Goal: Task Accomplishment & Management: Complete application form

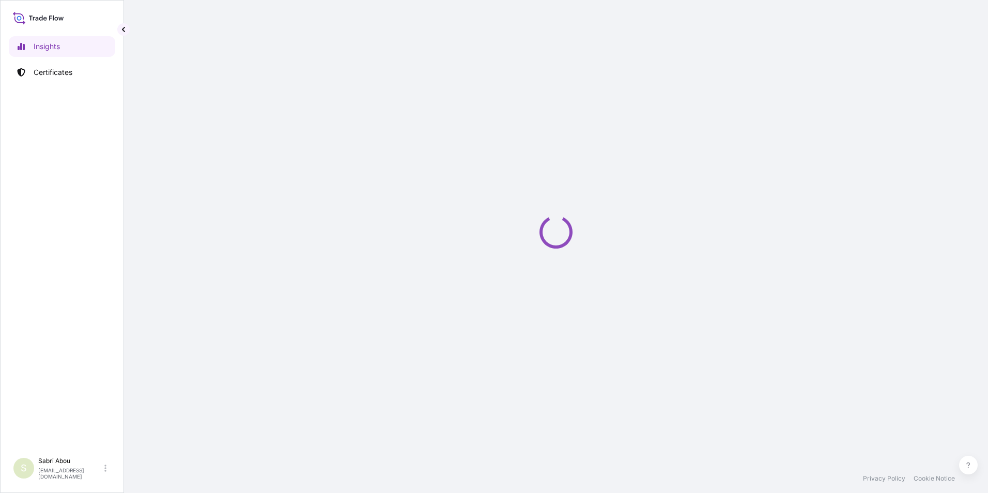
select select "2025"
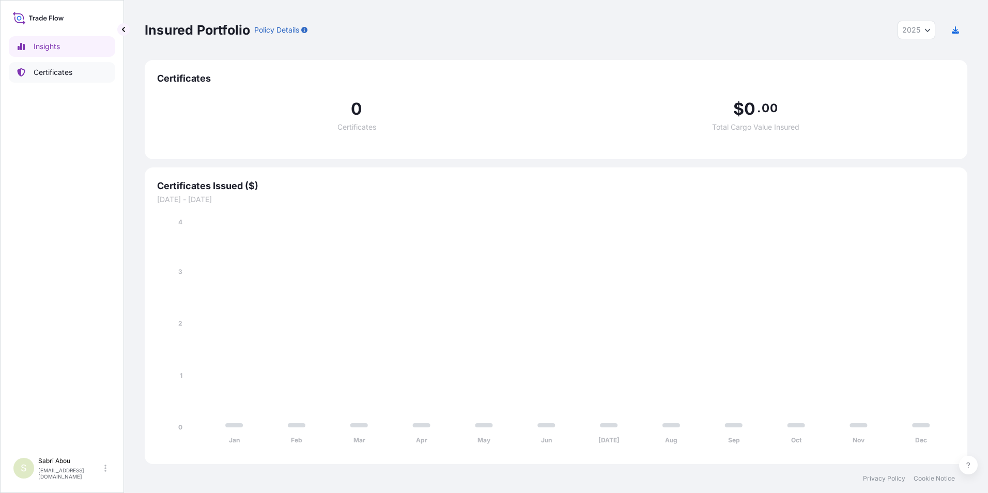
click at [65, 71] on p "Certificates" at bounding box center [53, 72] width 39 height 10
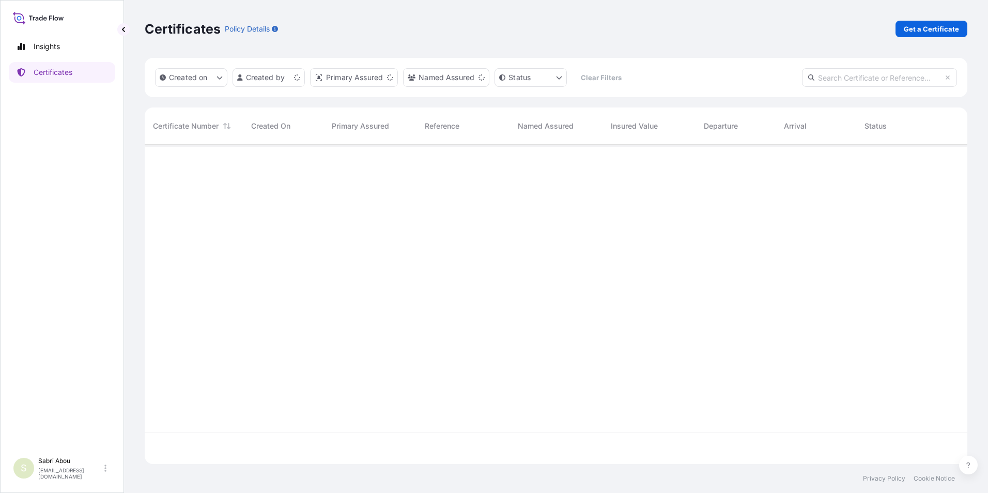
scroll to position [317, 815]
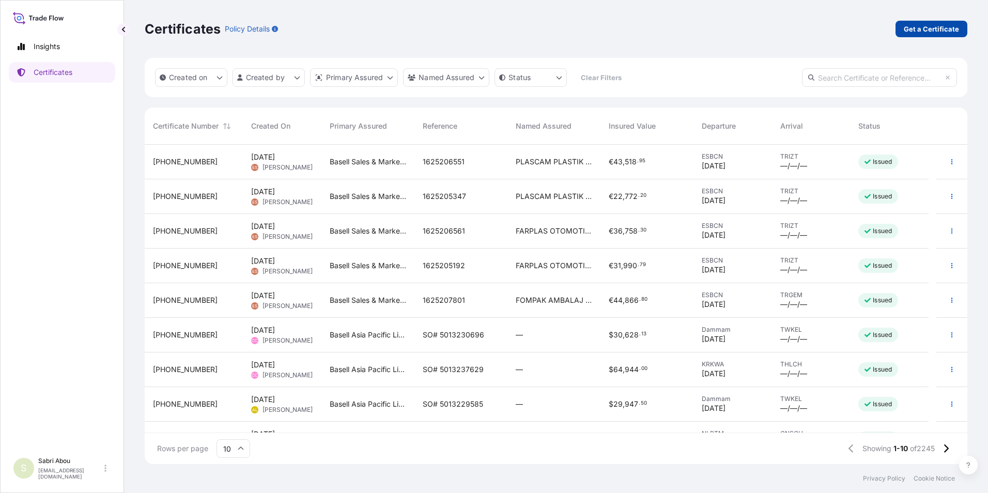
click at [921, 27] on p "Get a Certificate" at bounding box center [931, 29] width 55 height 10
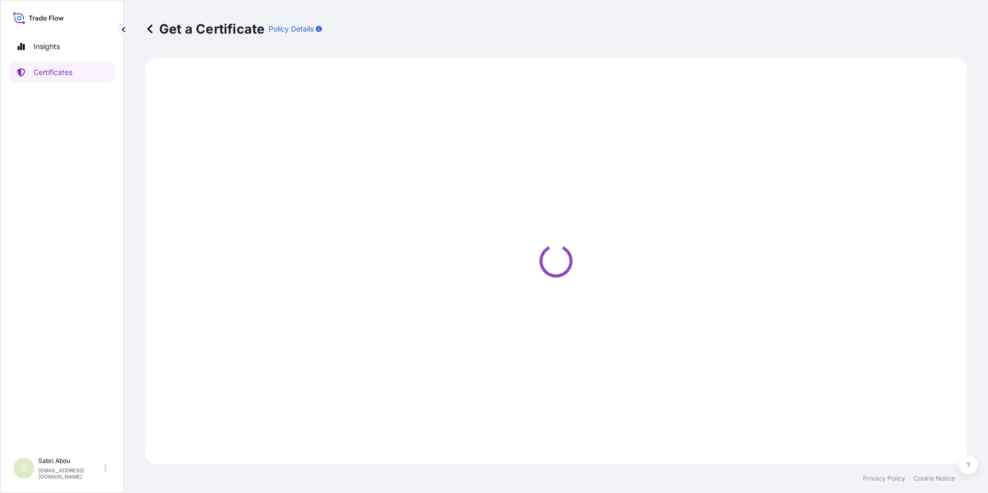
select select "Sea"
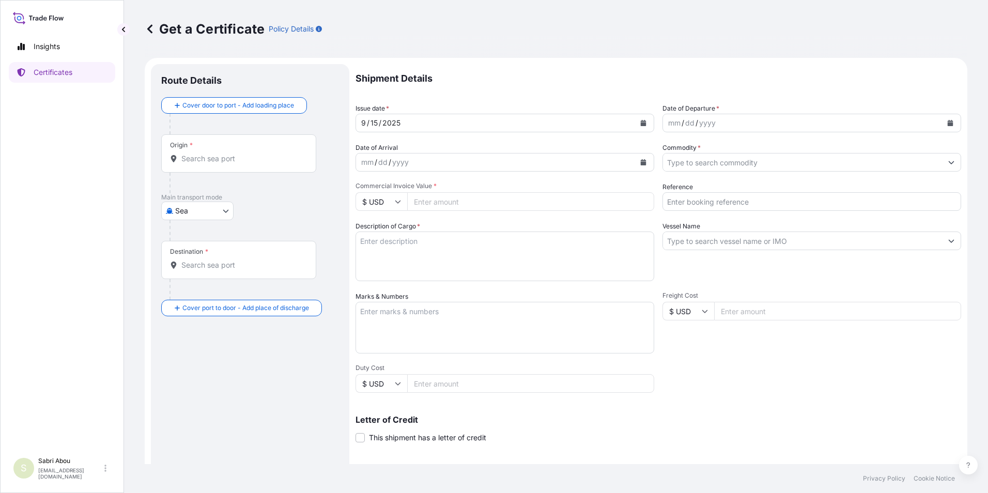
click at [218, 165] on div "Origin *" at bounding box center [238, 153] width 155 height 38
click at [218, 164] on input "Origin *" at bounding box center [242, 158] width 122 height 10
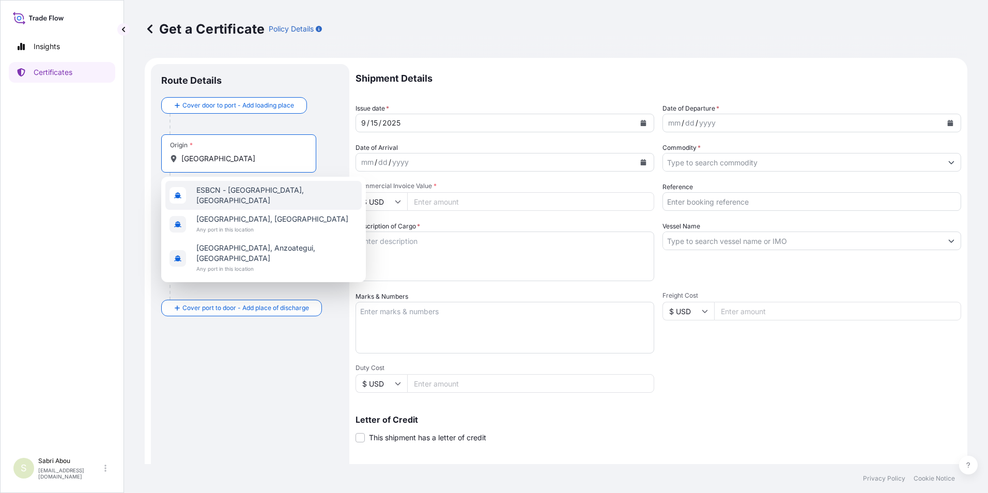
click at [290, 194] on div "ESBCN - [GEOGRAPHIC_DATA], [GEOGRAPHIC_DATA]" at bounding box center [263, 195] width 196 height 29
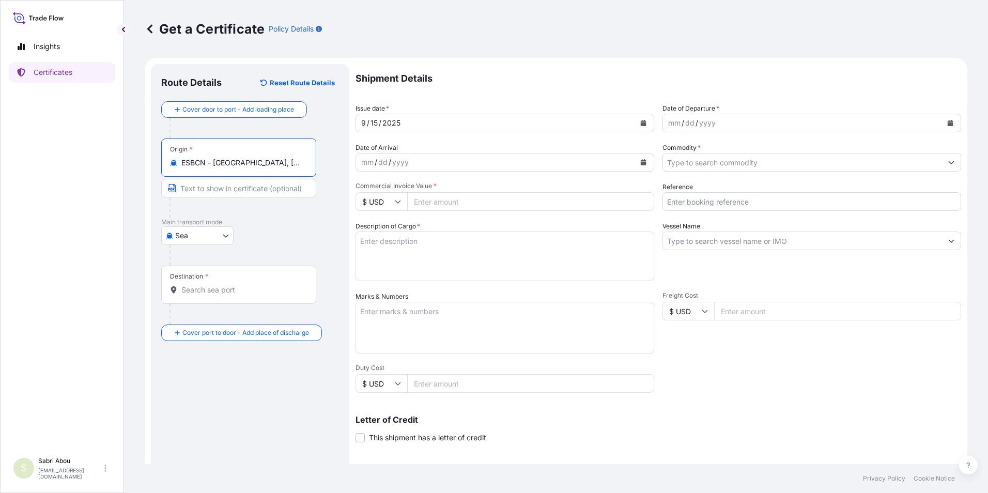
type input "ESBCN - [GEOGRAPHIC_DATA], [GEOGRAPHIC_DATA]"
click at [229, 291] on input "Destination *" at bounding box center [242, 290] width 122 height 10
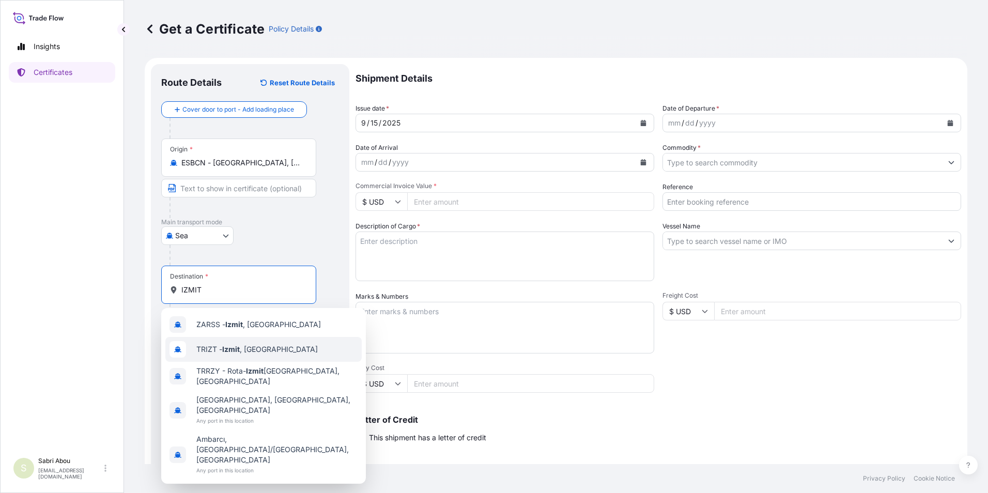
click at [242, 349] on span "TRIZT - [GEOGRAPHIC_DATA] , [GEOGRAPHIC_DATA]" at bounding box center [256, 349] width 121 height 10
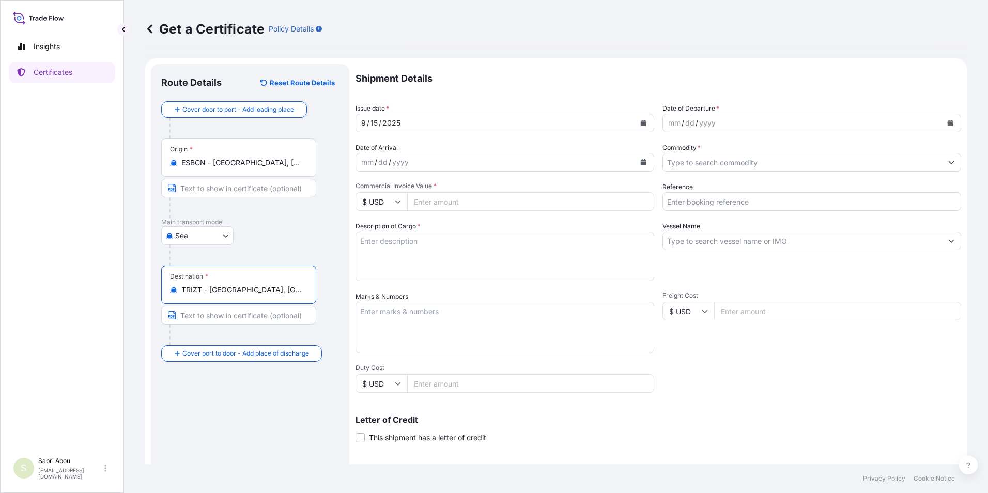
type input "TRIZT - [GEOGRAPHIC_DATA], [GEOGRAPHIC_DATA]"
click at [752, 122] on div "mm / dd / yyyy" at bounding box center [802, 123] width 279 height 19
click at [946, 127] on button "Calendar" at bounding box center [950, 123] width 17 height 17
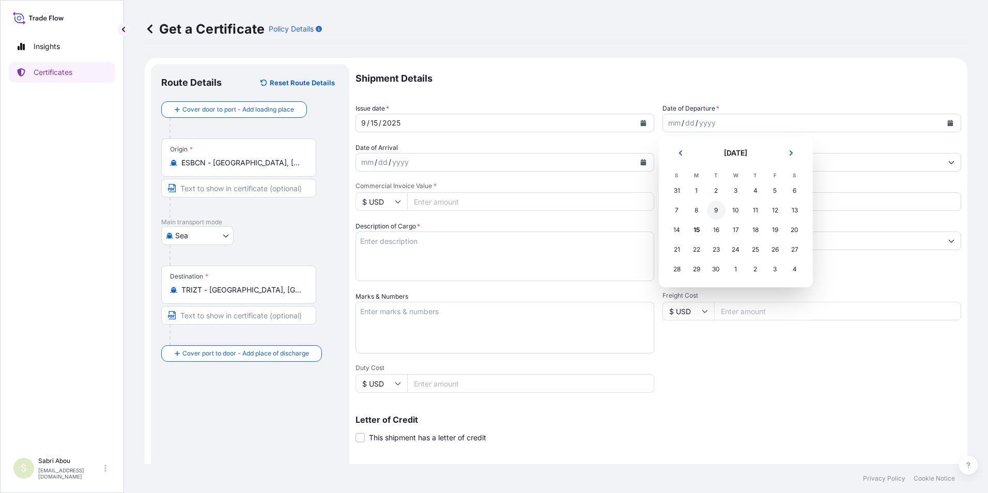
click at [722, 208] on div "9" at bounding box center [716, 210] width 19 height 19
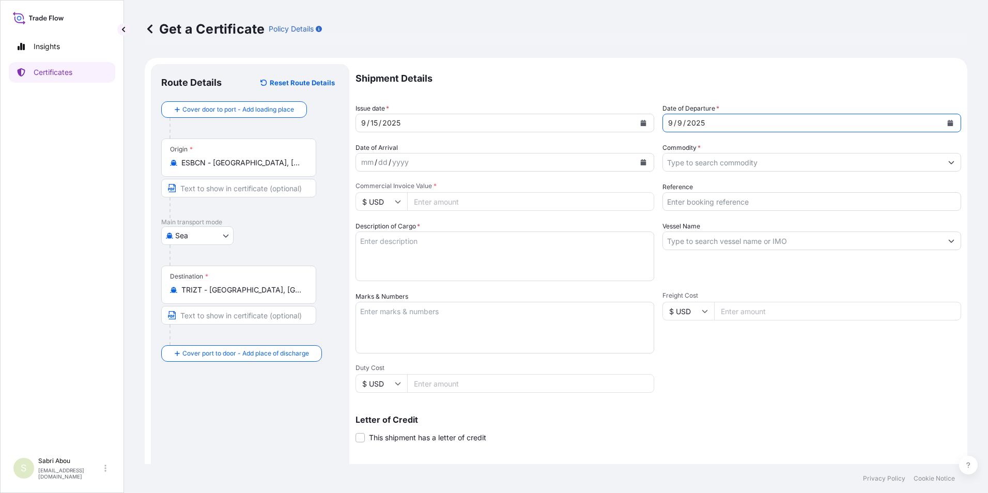
click at [683, 167] on input "Commodity *" at bounding box center [802, 162] width 279 height 19
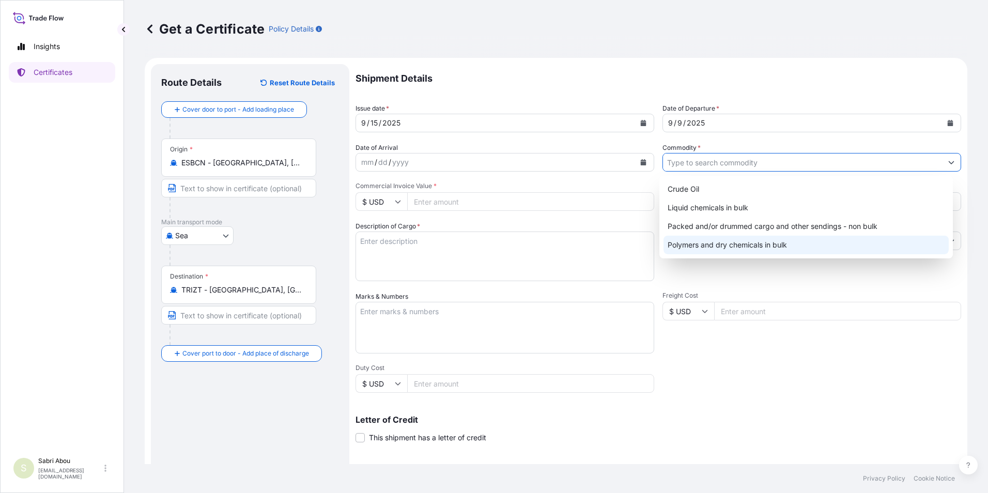
click at [778, 243] on div "Polymers and dry chemicals in bulk" at bounding box center [806, 245] width 286 height 19
type input "Polymers and dry chemicals in bulk"
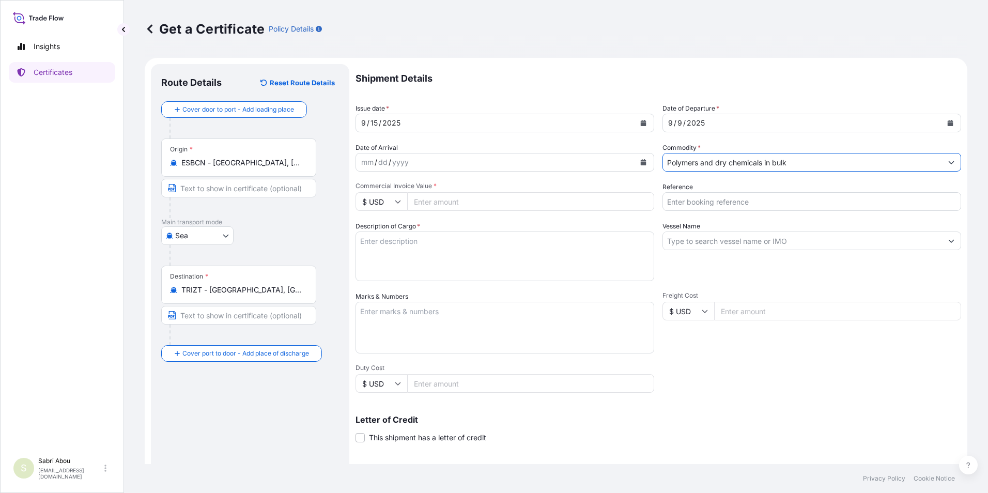
click at [389, 204] on input "$ USD" at bounding box center [381, 201] width 52 height 19
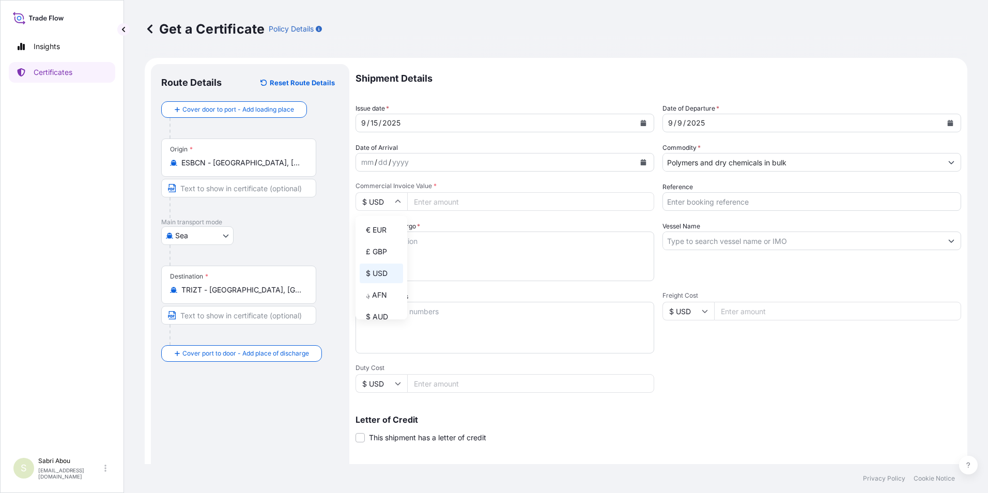
drag, startPoint x: 377, startPoint y: 237, endPoint x: 407, endPoint y: 223, distance: 33.5
click at [378, 236] on div "€ EUR" at bounding box center [381, 230] width 43 height 20
type input "€ EUR"
click at [435, 203] on input "Commercial Invoice Value *" at bounding box center [530, 201] width 247 height 19
type input "31630.56"
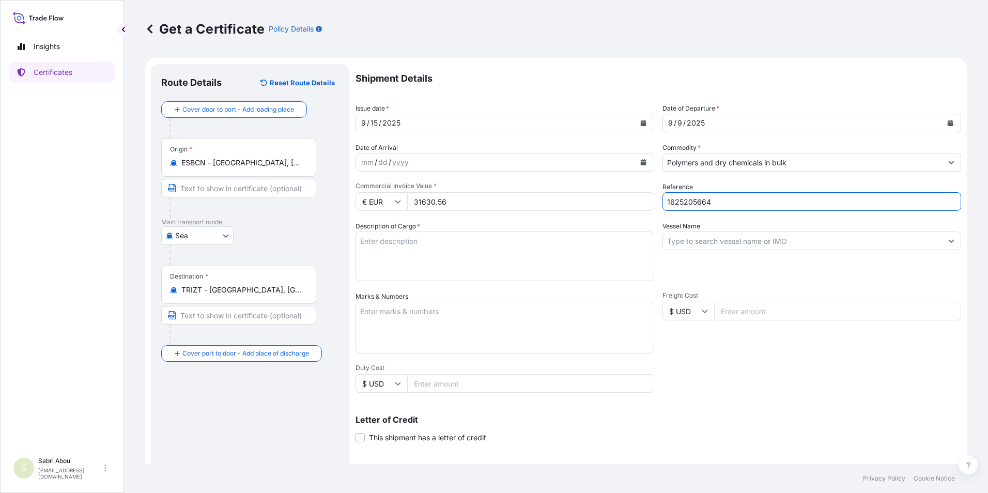
type input "1625205664"
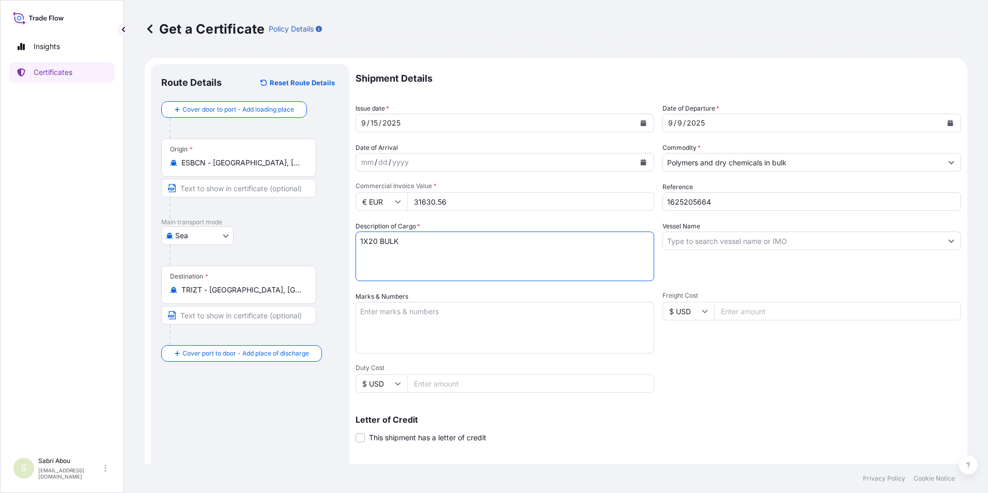
type textarea "1X20 BULK"
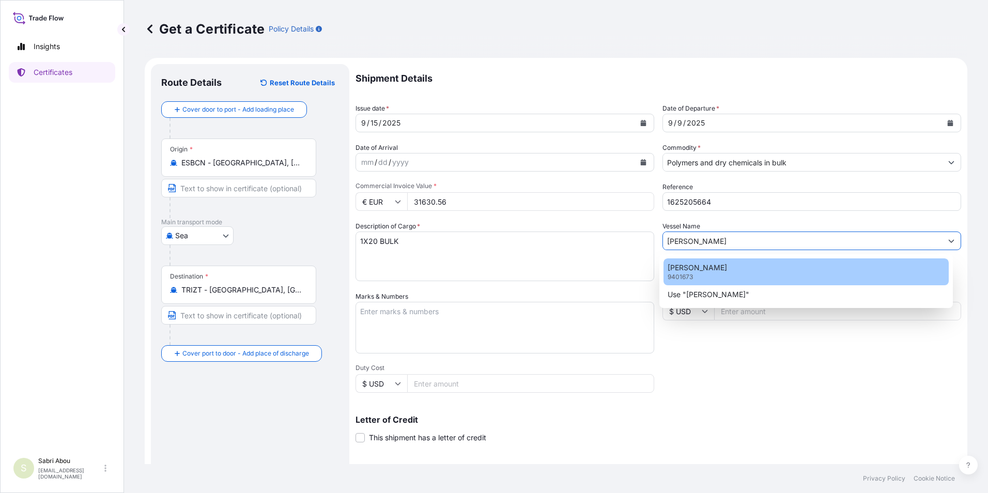
click at [740, 265] on div "[PERSON_NAME] 9401673" at bounding box center [806, 271] width 286 height 27
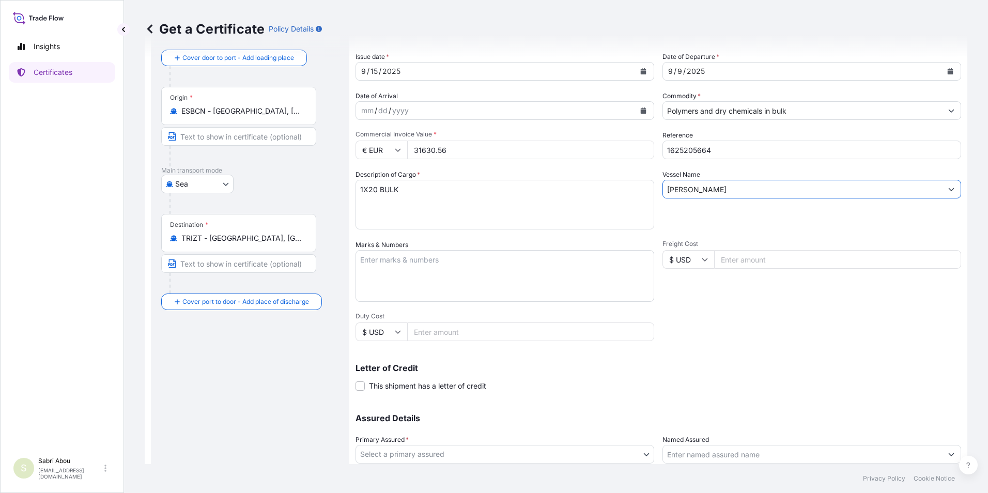
scroll to position [128, 0]
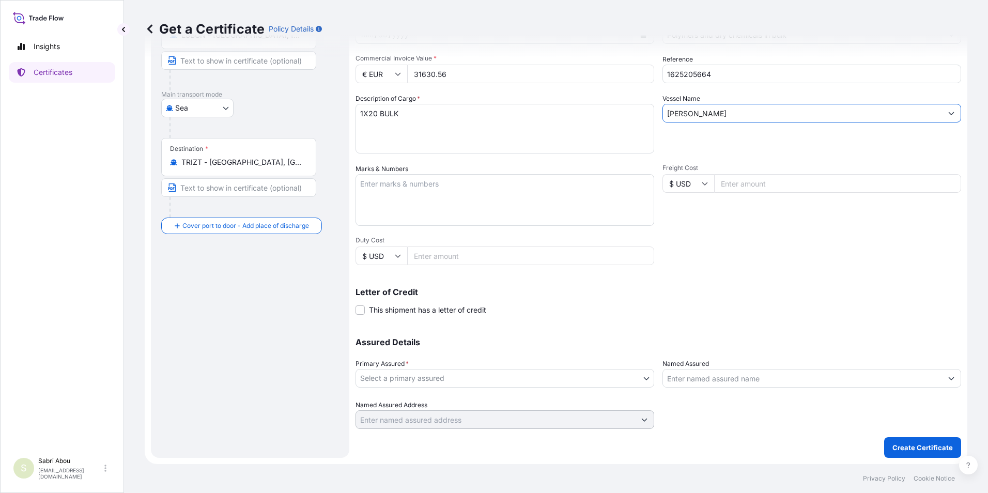
type input "[PERSON_NAME]"
click at [607, 372] on body "27 options available. 28 options available. 2 options available. 3 options avai…" at bounding box center [494, 246] width 988 height 493
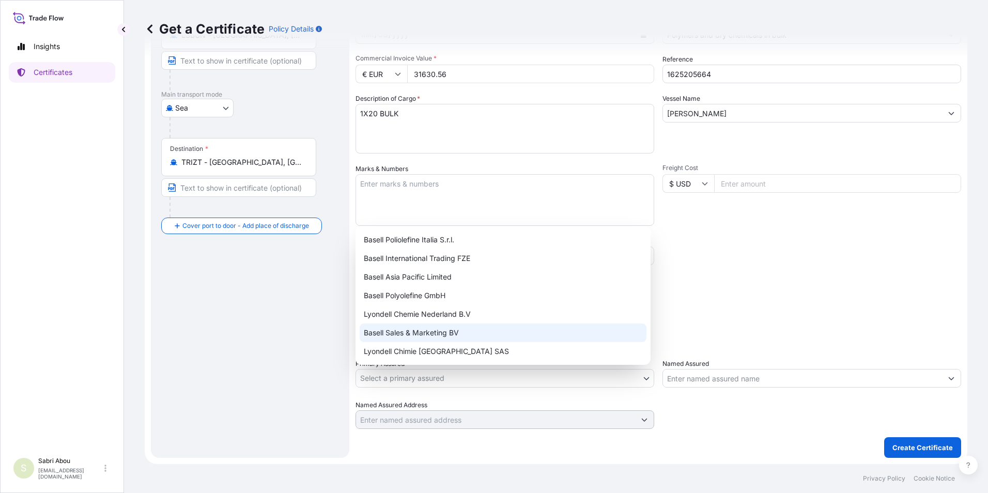
click at [421, 330] on div "Basell Sales & Marketing BV" at bounding box center [503, 332] width 287 height 19
select select "32164"
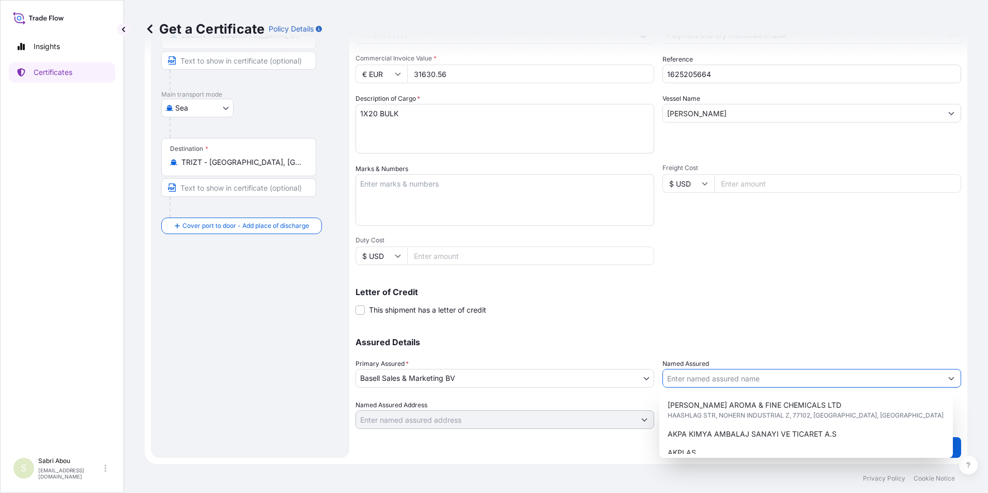
click at [691, 384] on input "Named Assured" at bounding box center [802, 378] width 279 height 19
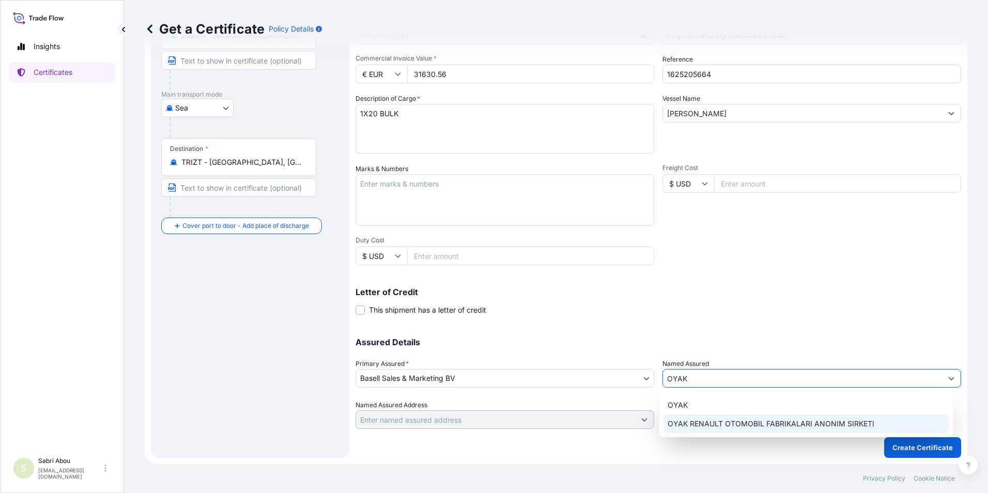
click at [723, 424] on span "OYAK RENAULT OTOMOBIL FABRIKALARI ANONIM SIRKETI" at bounding box center [771, 424] width 207 height 10
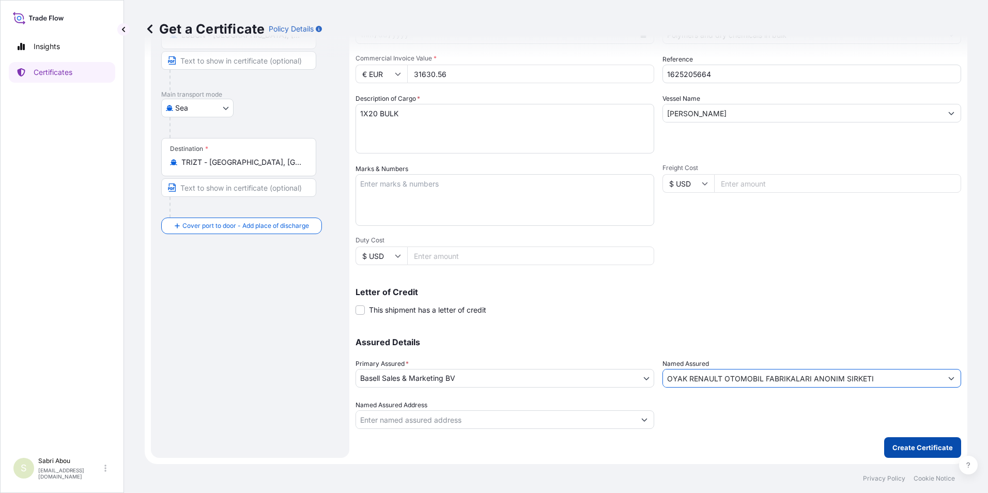
type input "OYAK RENAULT OTOMOBIL FABRIKALARI ANONIM SIRKETI"
click at [904, 439] on button "Create Certificate" at bounding box center [922, 447] width 77 height 21
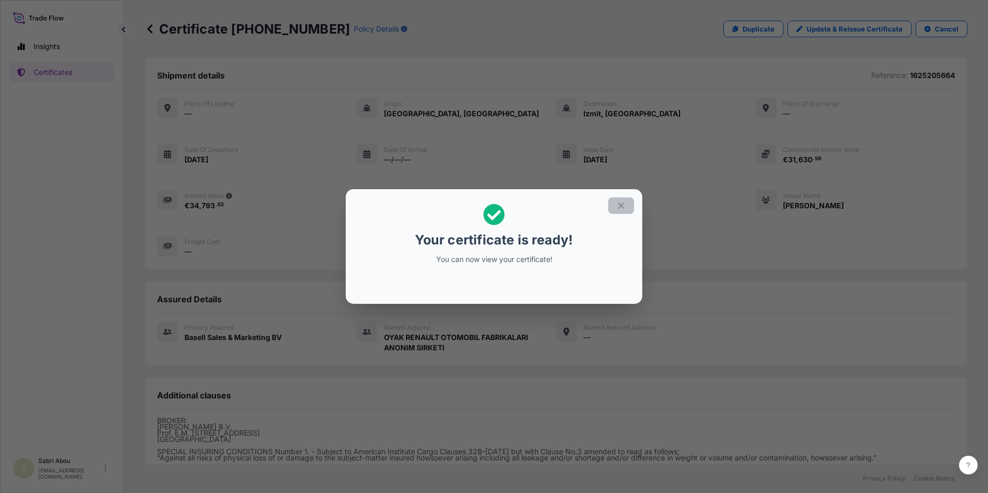
click at [625, 206] on icon "button" at bounding box center [620, 205] width 9 height 9
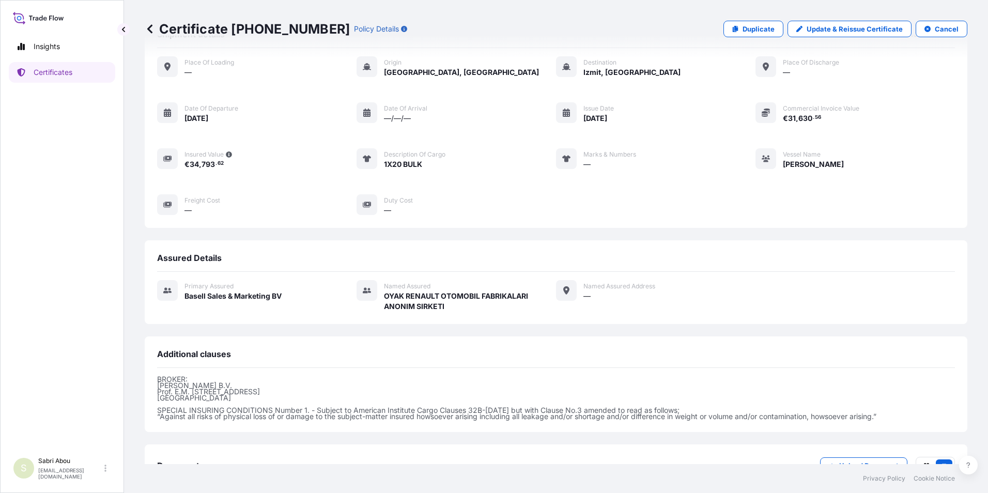
scroll to position [118, 0]
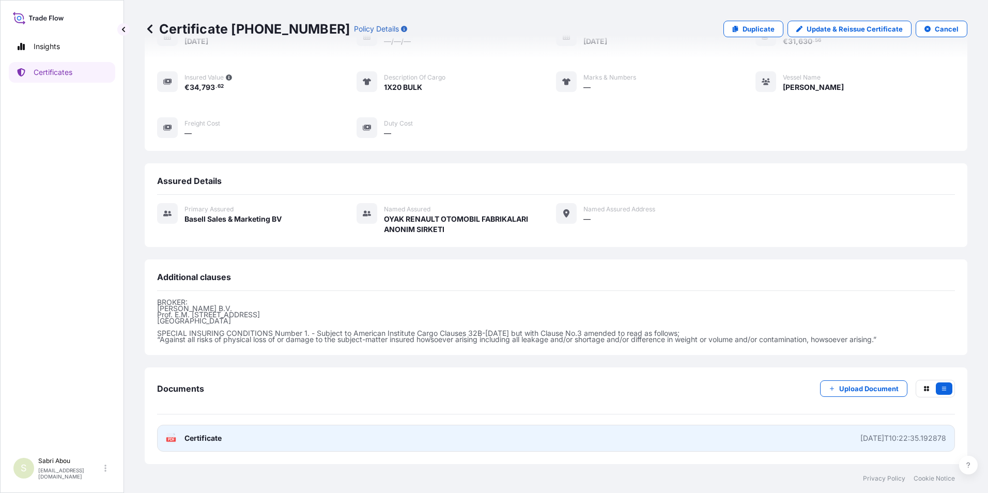
click at [606, 438] on link "PDF Certificate [DATE]T10:22:35.192878" at bounding box center [556, 438] width 798 height 27
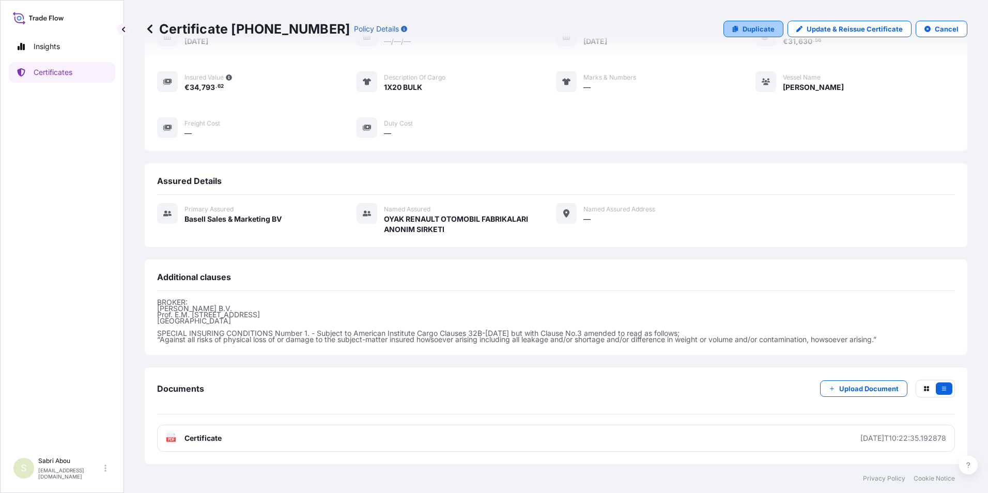
click at [742, 30] on p "Duplicate" at bounding box center [758, 29] width 32 height 10
select select "Sea"
select select "32164"
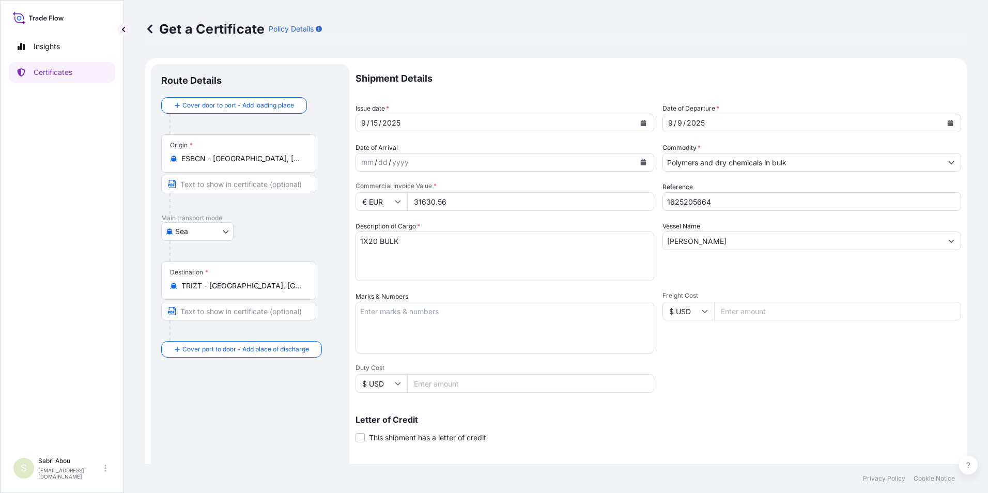
drag, startPoint x: 397, startPoint y: 209, endPoint x: 384, endPoint y: 211, distance: 12.7
click at [384, 211] on div "Shipment Details Issue date * [DATE] Date of Departure * [DATE] Date of Arrival…" at bounding box center [658, 310] width 606 height 492
type input "32533.32"
type input "1625205663"
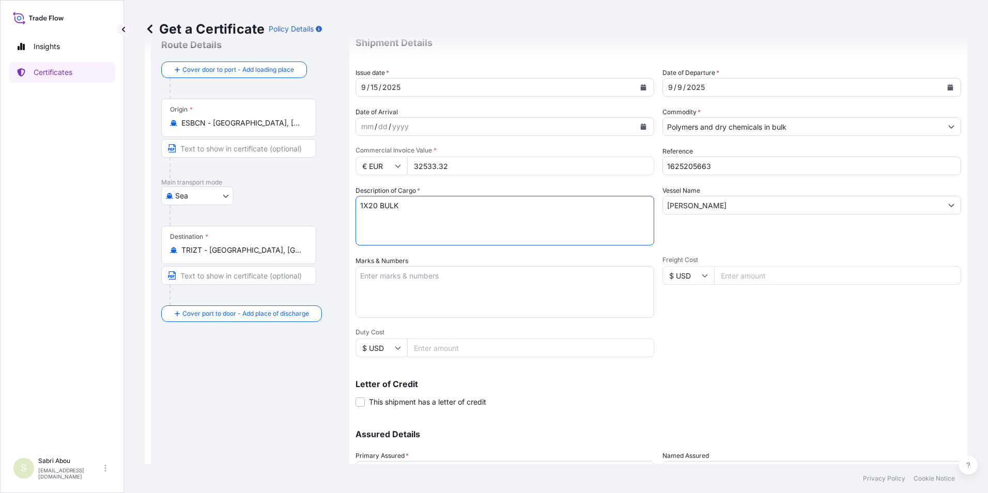
scroll to position [128, 0]
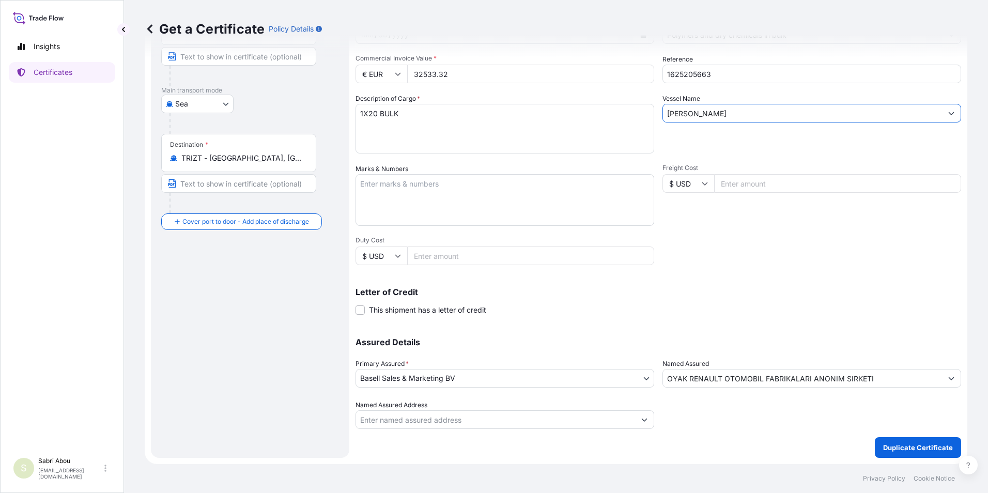
drag, startPoint x: 758, startPoint y: 118, endPoint x: 621, endPoint y: 140, distance: 138.7
click at [621, 140] on div "Shipment Details Issue date * [DATE] Date of Departure * [DATE] Date of Arrival…" at bounding box center [658, 182] width 606 height 492
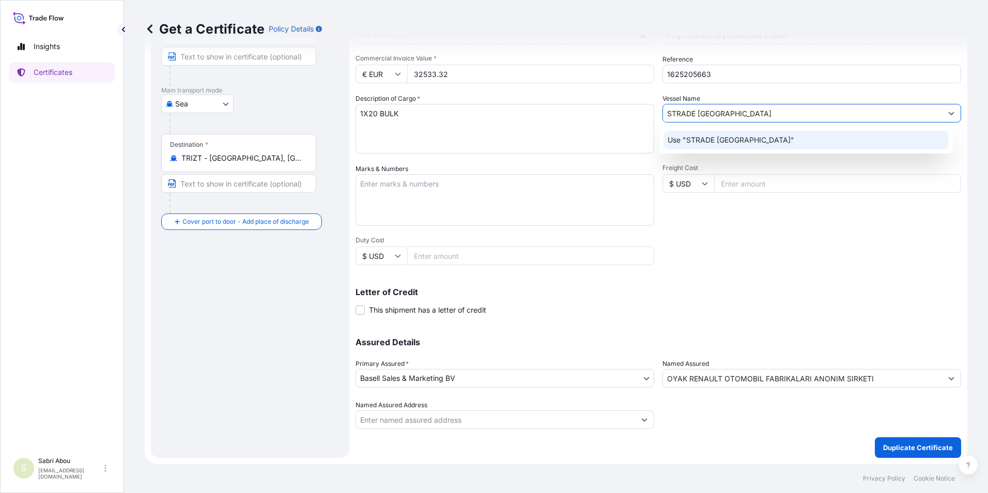
click at [718, 140] on p "Use "STRADE [GEOGRAPHIC_DATA]"" at bounding box center [731, 140] width 127 height 10
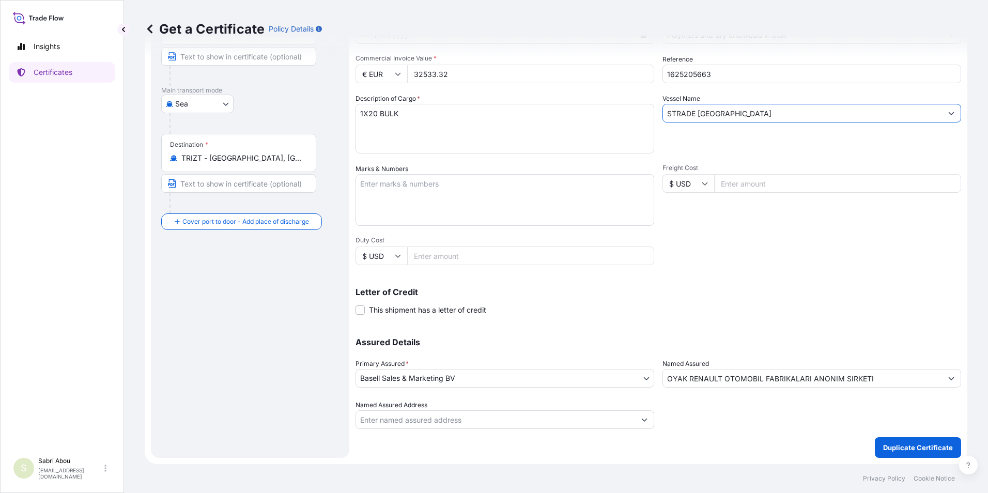
type input "STRADE [GEOGRAPHIC_DATA]"
click at [915, 459] on form "Route Details Cover door to port - Add loading place Place of loading Road / In…" at bounding box center [556, 197] width 823 height 534
click at [919, 446] on p "Duplicate Certificate" at bounding box center [918, 447] width 70 height 10
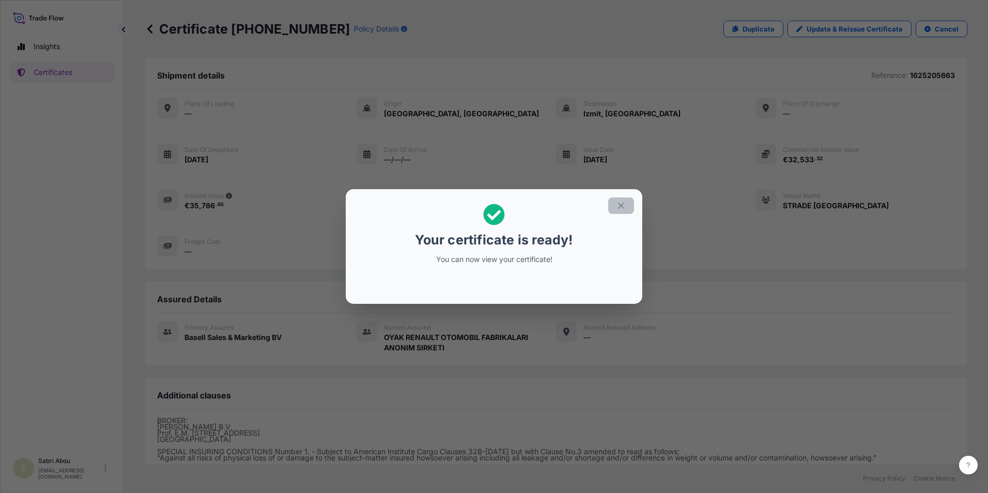
click at [615, 206] on button "button" at bounding box center [621, 205] width 26 height 17
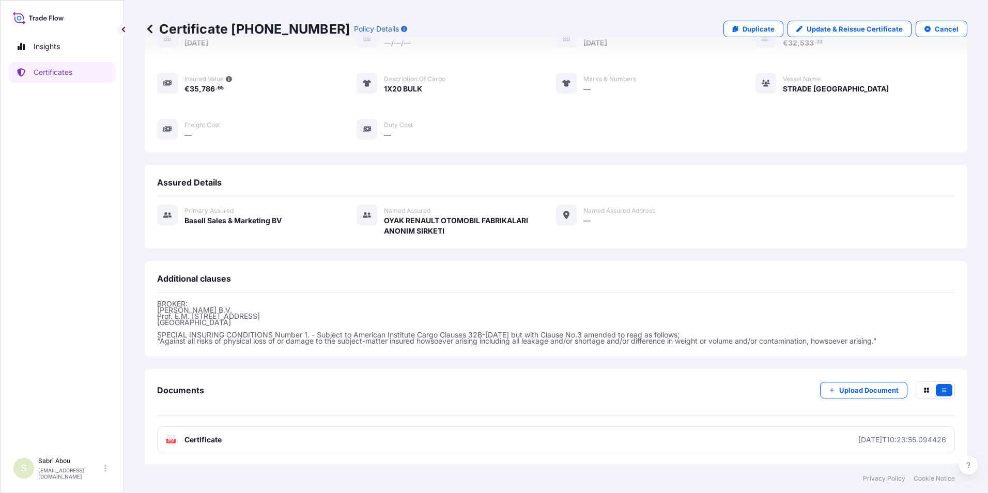
scroll to position [118, 0]
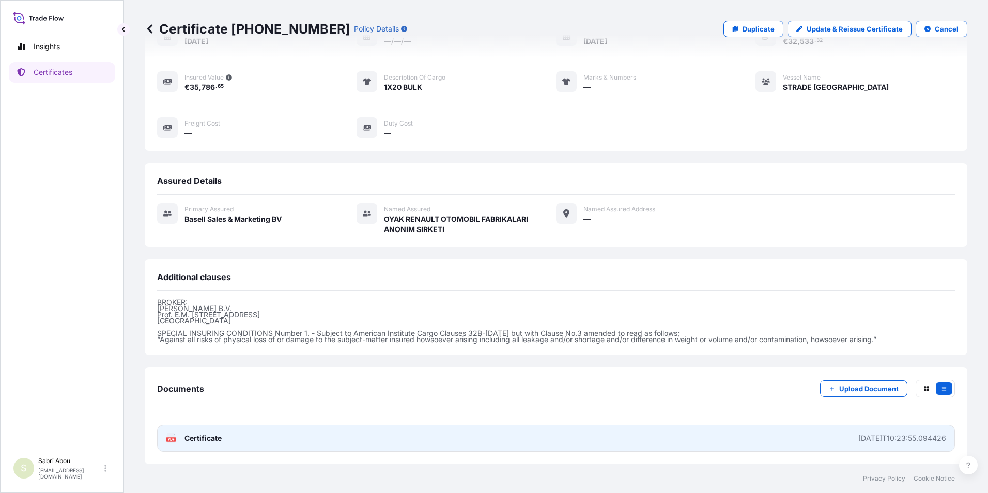
click at [633, 435] on link "PDF Certificate [DATE]T10:23:55.094426" at bounding box center [556, 438] width 798 height 27
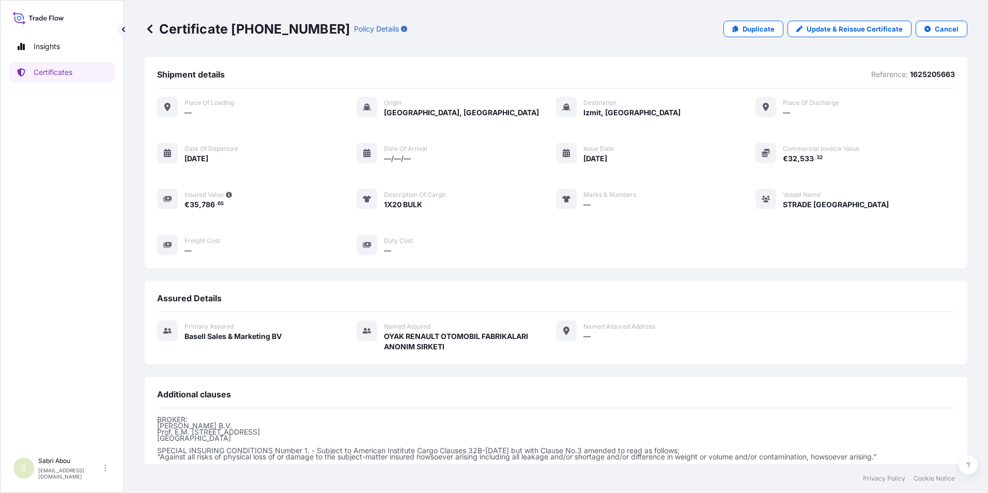
scroll to position [0, 0]
click at [73, 75] on link "Certificates" at bounding box center [62, 72] width 106 height 21
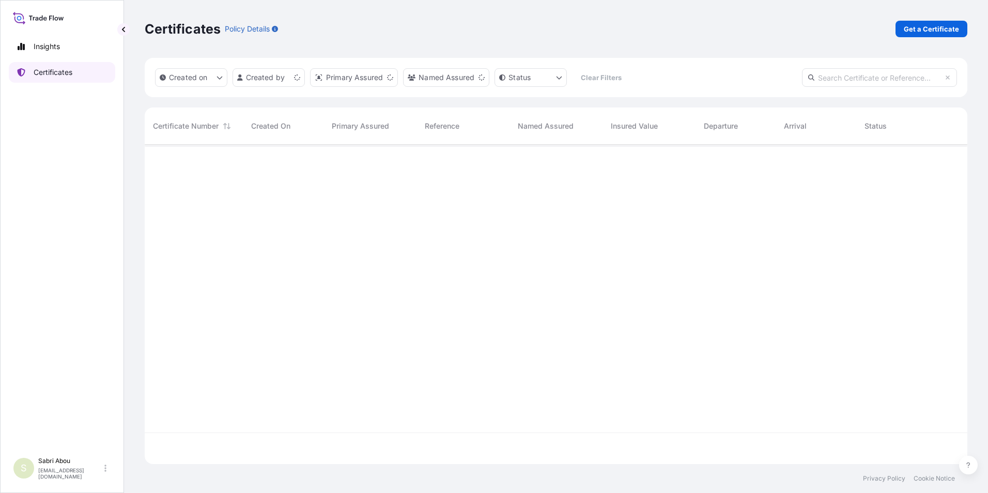
scroll to position [317, 815]
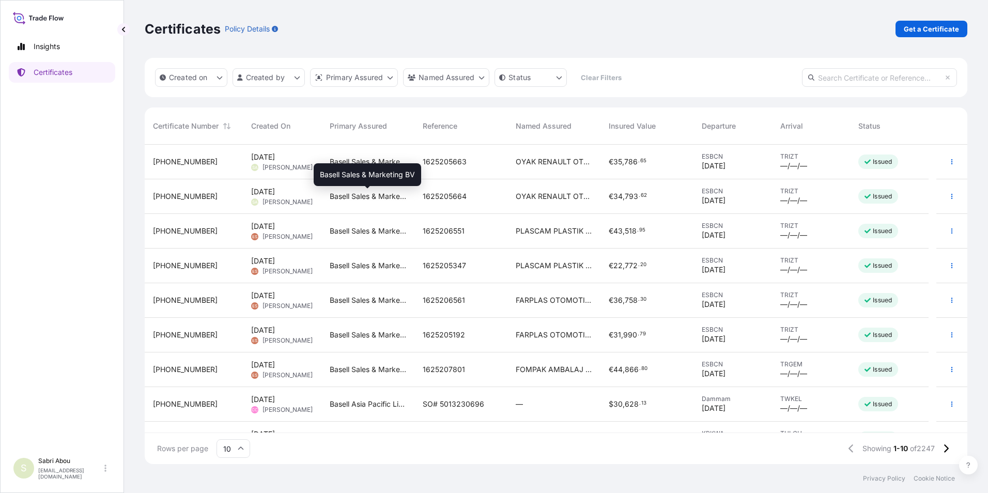
click at [377, 200] on span "Basell Sales & Marketing BV" at bounding box center [368, 196] width 76 height 10
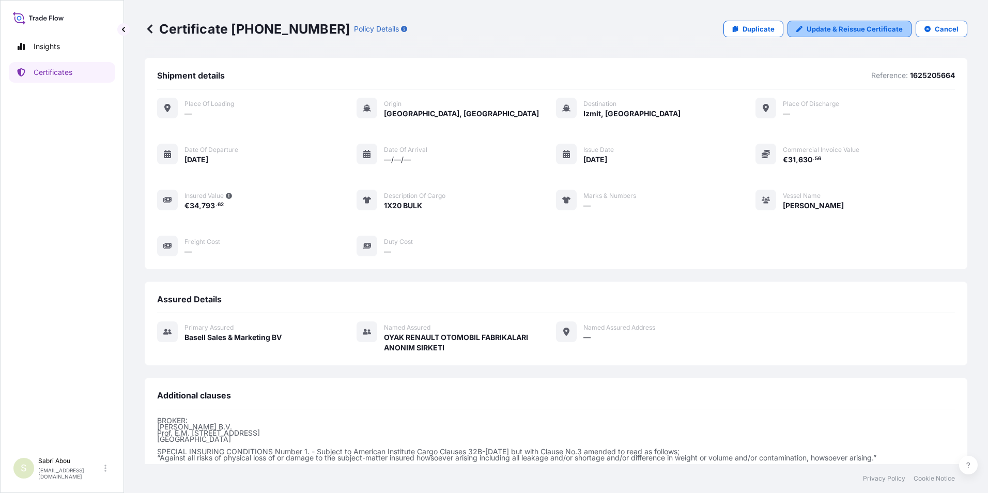
click at [821, 31] on p "Update & Reissue Certificate" at bounding box center [855, 29] width 96 height 10
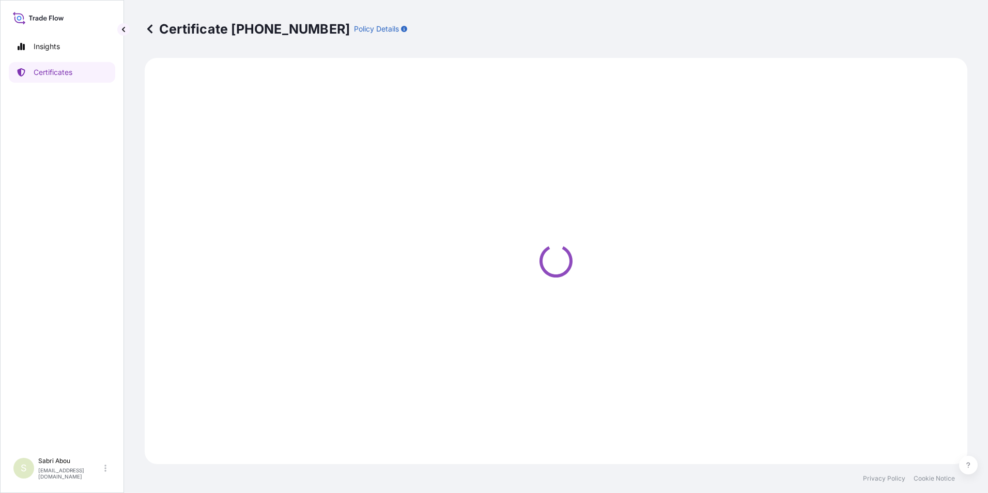
select select "Sea"
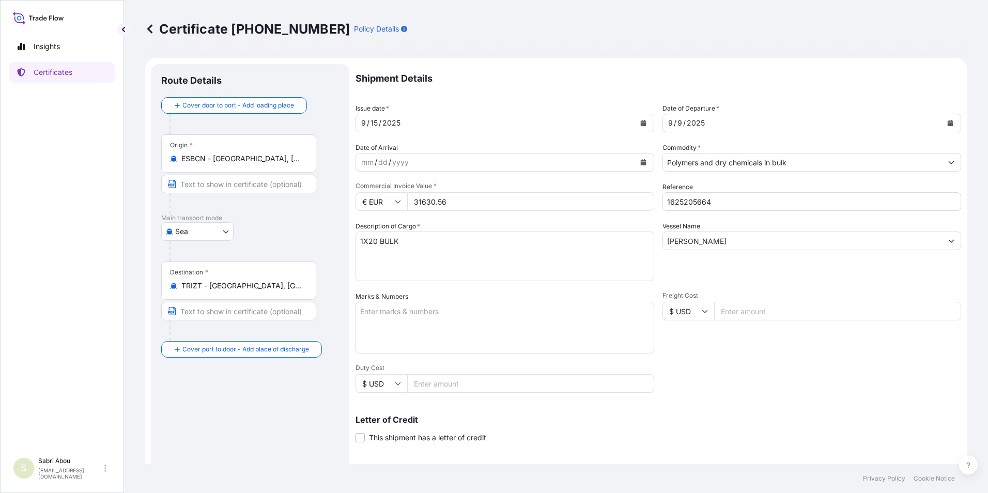
select select "32164"
drag, startPoint x: 706, startPoint y: 244, endPoint x: 616, endPoint y: 244, distance: 89.9
click at [616, 244] on div "Shipment Details Issue date * [DATE] Date of Departure * [DATE] Date of Arrival…" at bounding box center [658, 310] width 606 height 492
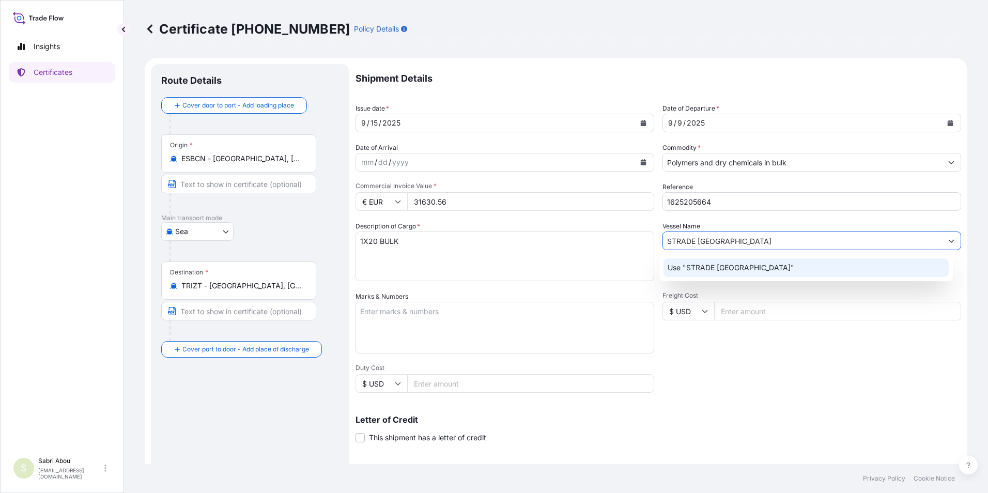
click at [707, 266] on p "Use "STRADE [GEOGRAPHIC_DATA]"" at bounding box center [731, 267] width 127 height 10
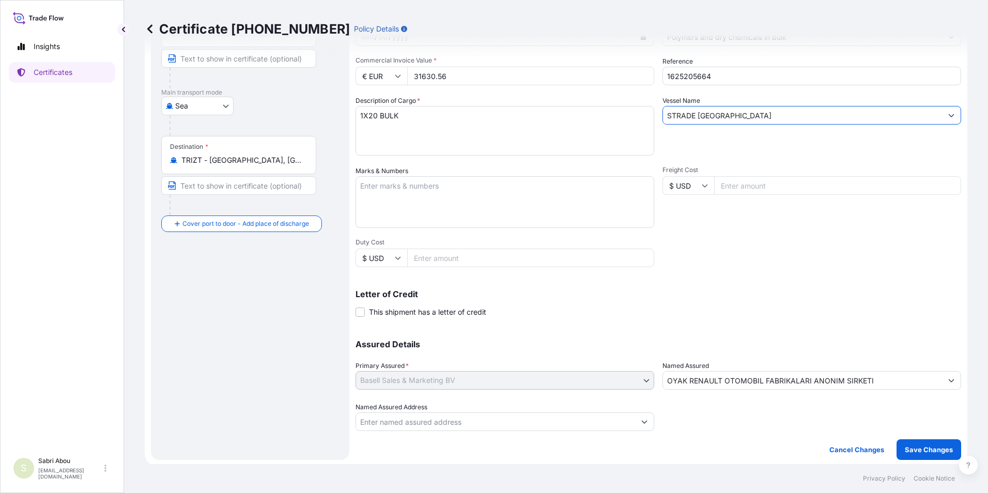
scroll to position [128, 0]
type input "STRADE [GEOGRAPHIC_DATA]"
click at [932, 445] on p "Save Changes" at bounding box center [929, 447] width 48 height 10
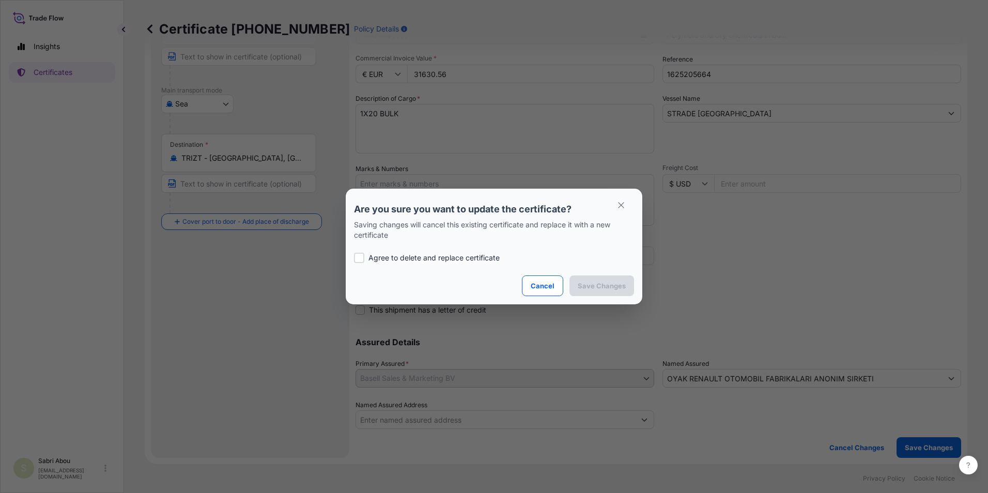
click at [483, 252] on div "Agree to delete and replace certificate" at bounding box center [494, 257] width 280 height 35
click at [496, 263] on div "Agree to delete and replace certificate" at bounding box center [494, 257] width 280 height 35
click at [488, 257] on p "Agree to delete and replace certificate" at bounding box center [433, 258] width 131 height 10
checkbox input "true"
click at [602, 290] on button "Save Changes" at bounding box center [601, 285] width 65 height 21
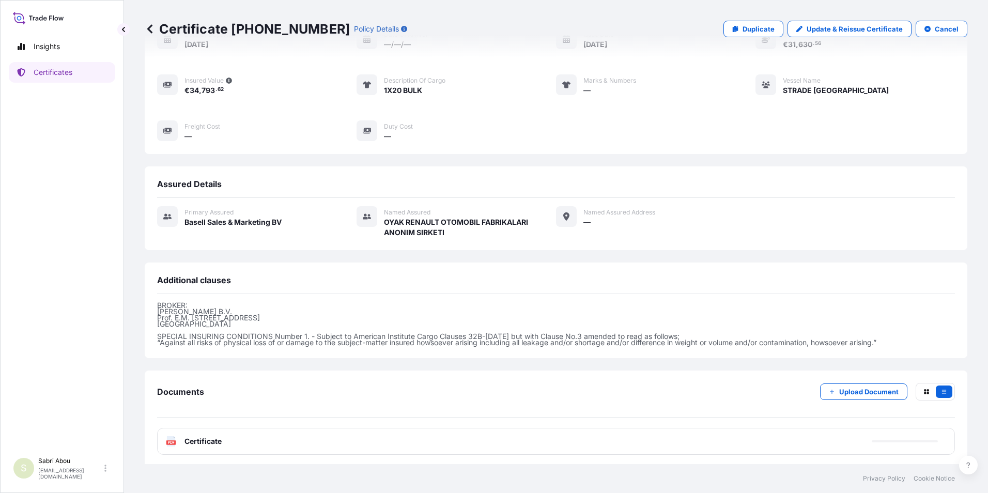
scroll to position [118, 0]
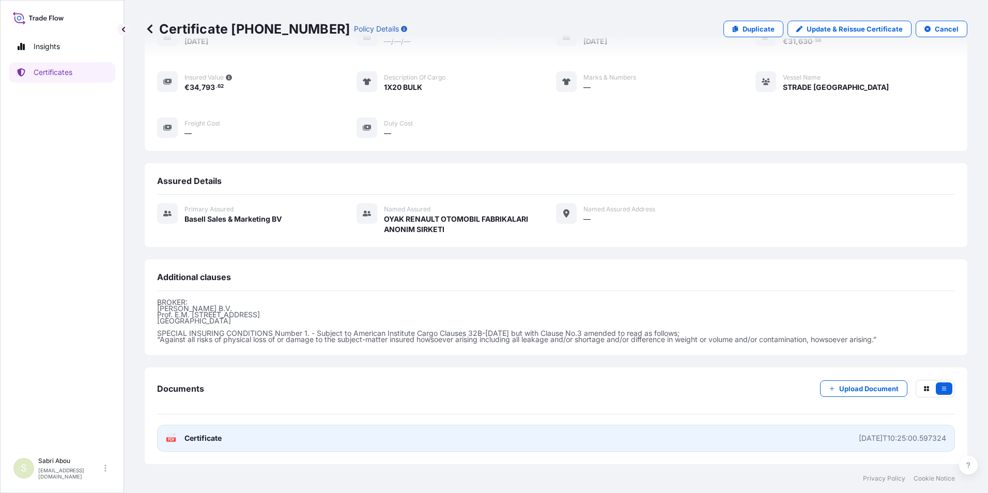
click at [673, 438] on link "PDF Certificate [DATE]T10:25:00.597324" at bounding box center [556, 438] width 798 height 27
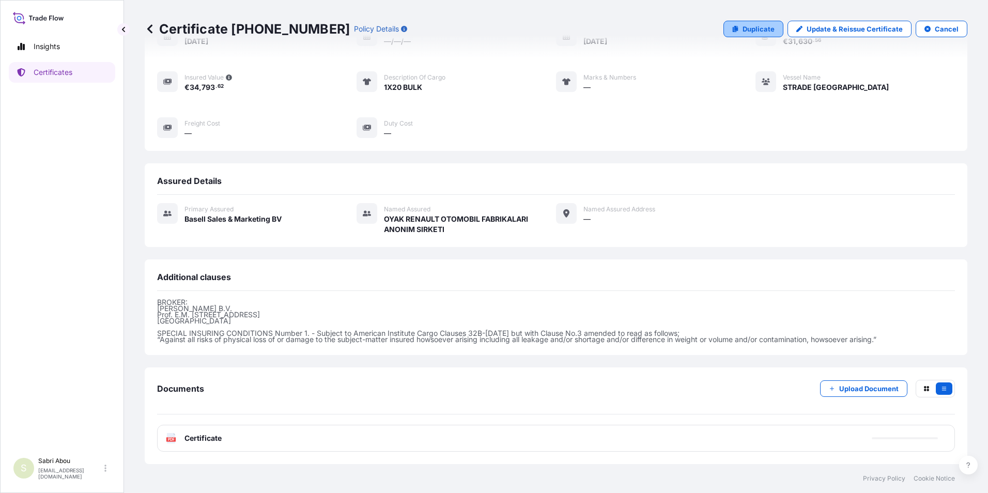
click at [742, 29] on p "Duplicate" at bounding box center [758, 29] width 32 height 10
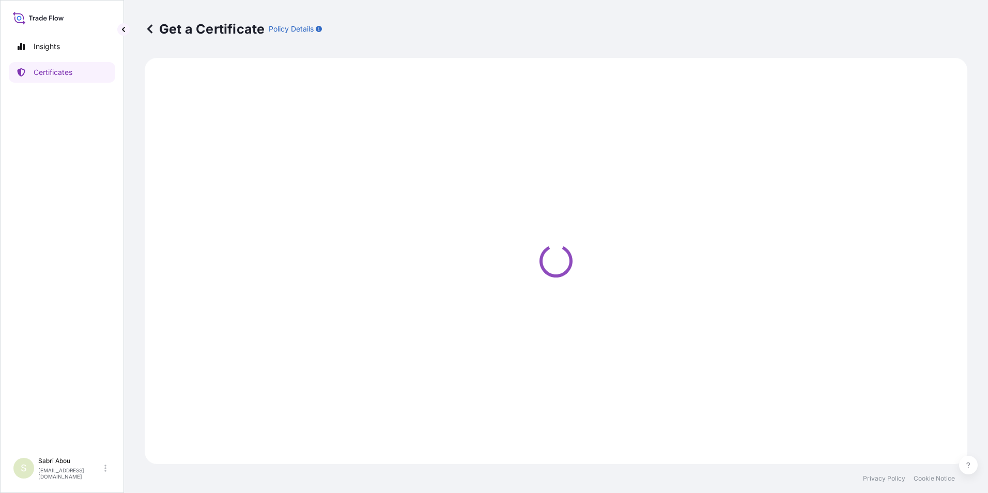
select select "Sea"
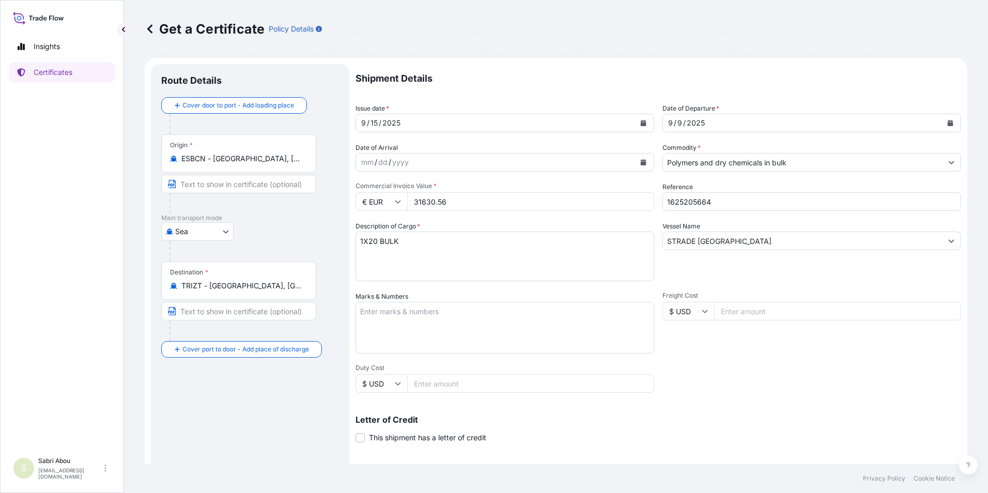
select select "32164"
click at [218, 410] on div "Place of Discharge" at bounding box center [238, 399] width 155 height 38
click at [218, 410] on input "Place of Discharge" at bounding box center [242, 404] width 122 height 10
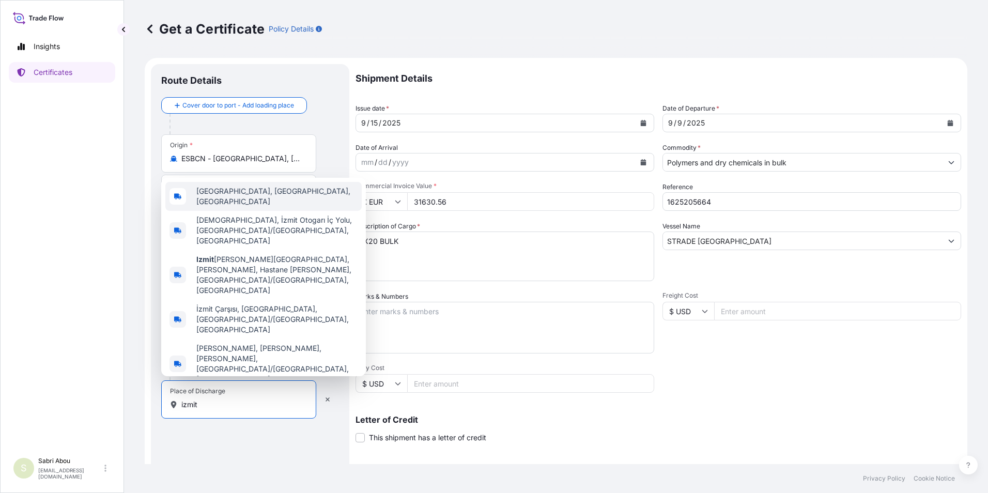
click at [231, 207] on span "[GEOGRAPHIC_DATA], [GEOGRAPHIC_DATA], [GEOGRAPHIC_DATA]" at bounding box center [276, 196] width 161 height 21
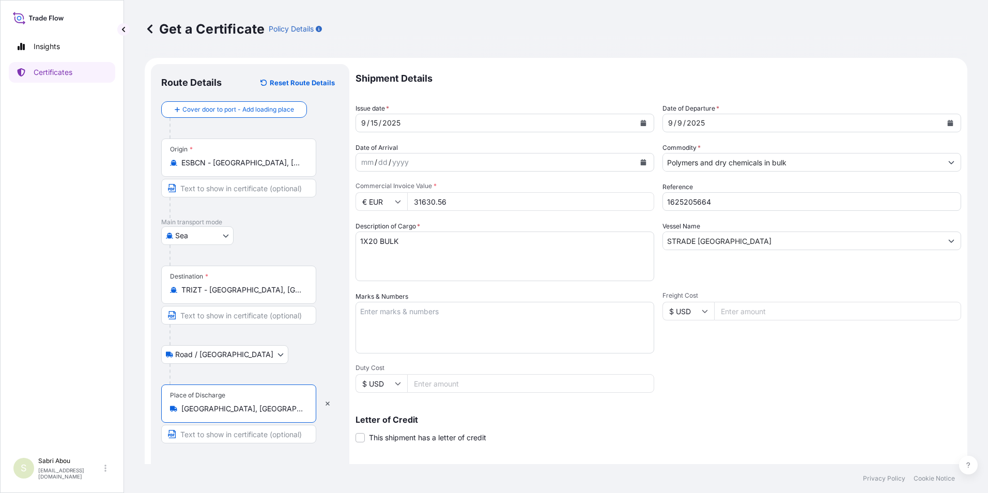
type input "[GEOGRAPHIC_DATA], [GEOGRAPHIC_DATA], [GEOGRAPHIC_DATA]"
click at [722, 119] on div "[DATE]" at bounding box center [802, 123] width 279 height 19
click at [747, 127] on div "[DATE]" at bounding box center [802, 123] width 279 height 19
click at [948, 125] on icon "Calendar" at bounding box center [951, 123] width 6 height 6
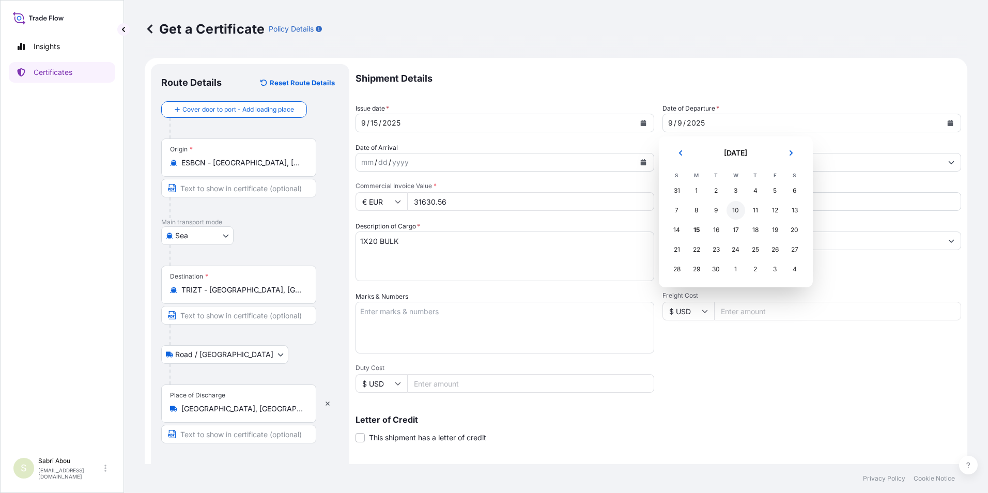
click at [737, 209] on div "10" at bounding box center [735, 210] width 19 height 19
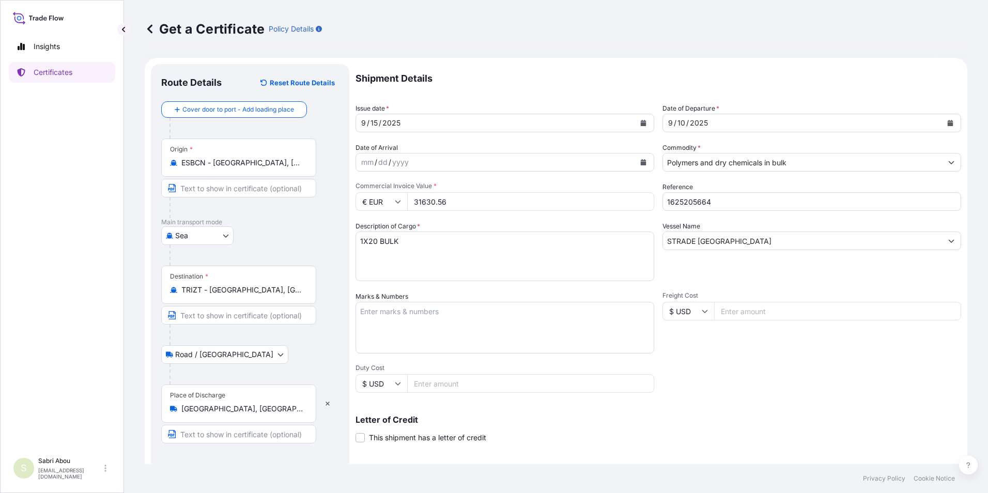
drag, startPoint x: 485, startPoint y: 204, endPoint x: 390, endPoint y: 207, distance: 95.1
click at [388, 207] on div "€ EUR 31630.56" at bounding box center [504, 201] width 299 height 19
type input "36520.04"
type input "1625204970"
click at [827, 240] on input "STRADE [GEOGRAPHIC_DATA]" at bounding box center [802, 240] width 279 height 19
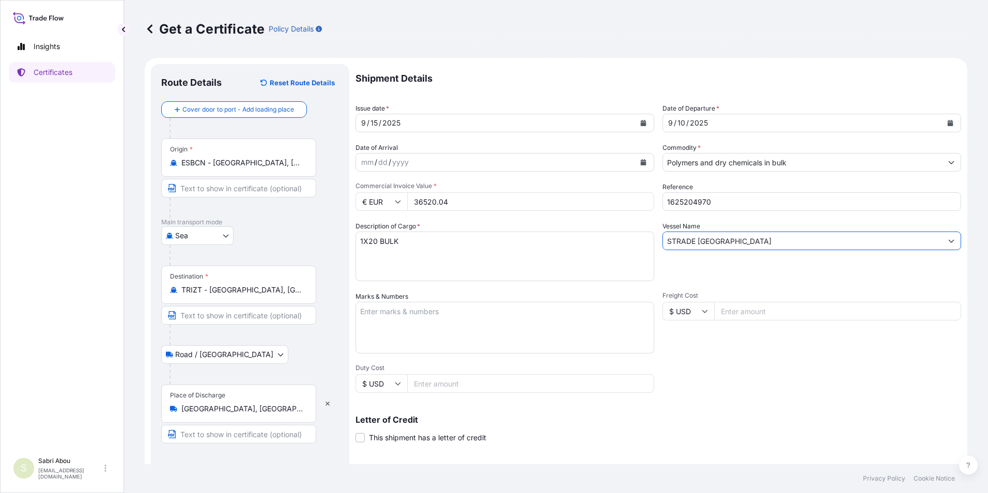
drag, startPoint x: 827, startPoint y: 240, endPoint x: 684, endPoint y: 241, distance: 142.6
click at [684, 241] on input "STRADE [GEOGRAPHIC_DATA]" at bounding box center [802, 240] width 279 height 19
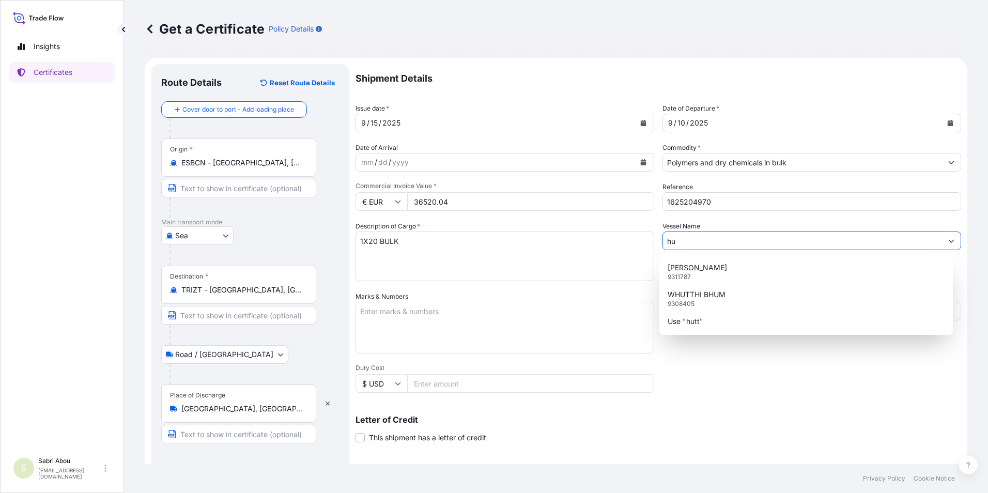
type input "h"
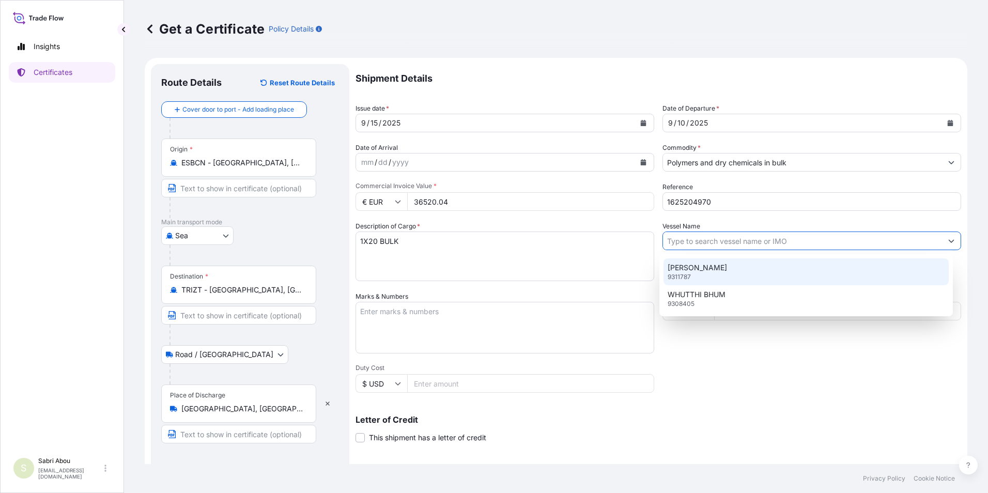
click at [709, 273] on div "[PERSON_NAME] 9311787" at bounding box center [806, 271] width 286 height 27
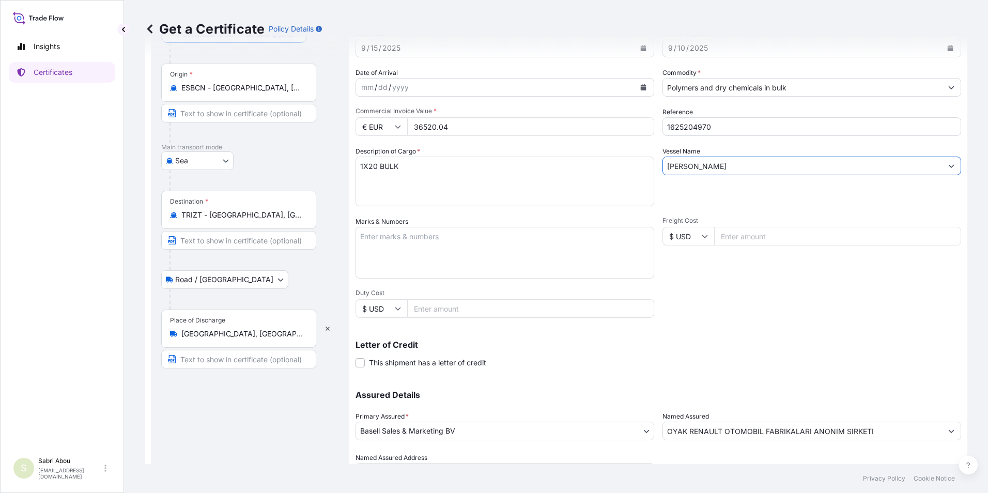
scroll to position [103, 0]
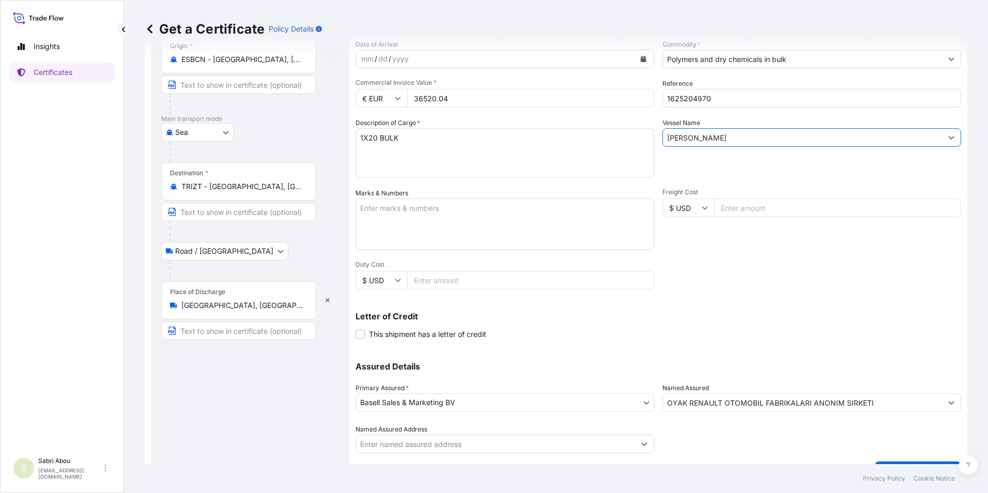
type input "[PERSON_NAME]"
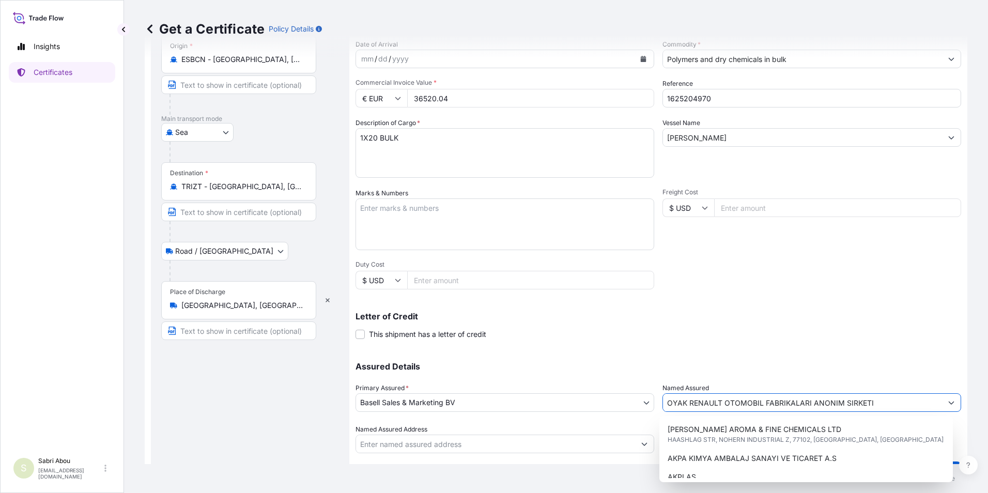
drag, startPoint x: 662, startPoint y: 398, endPoint x: 1002, endPoint y: 412, distance: 340.3
click at [987, 412] on html "3 options available. 2 options available. 1 option available. 8 options availab…" at bounding box center [494, 246] width 988 height 493
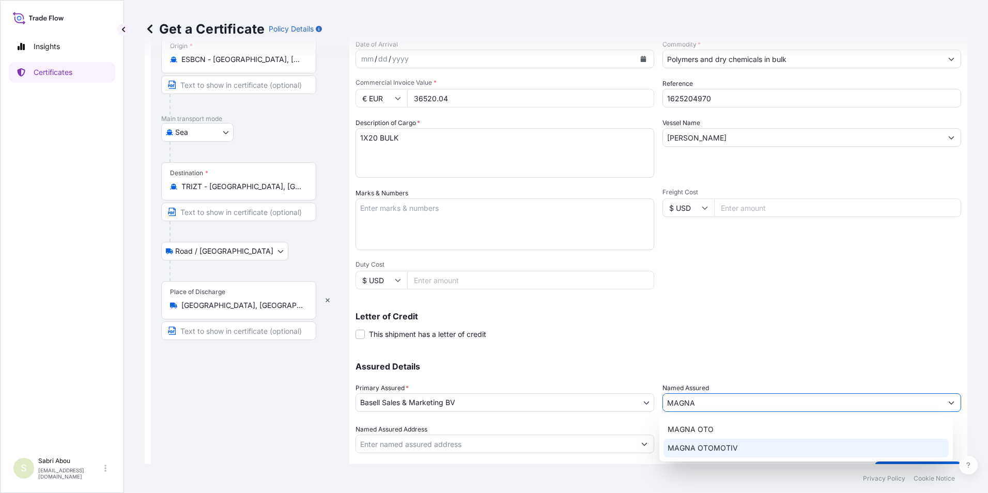
click at [735, 446] on div "MAGNA OTOMOTIV" at bounding box center [806, 448] width 286 height 19
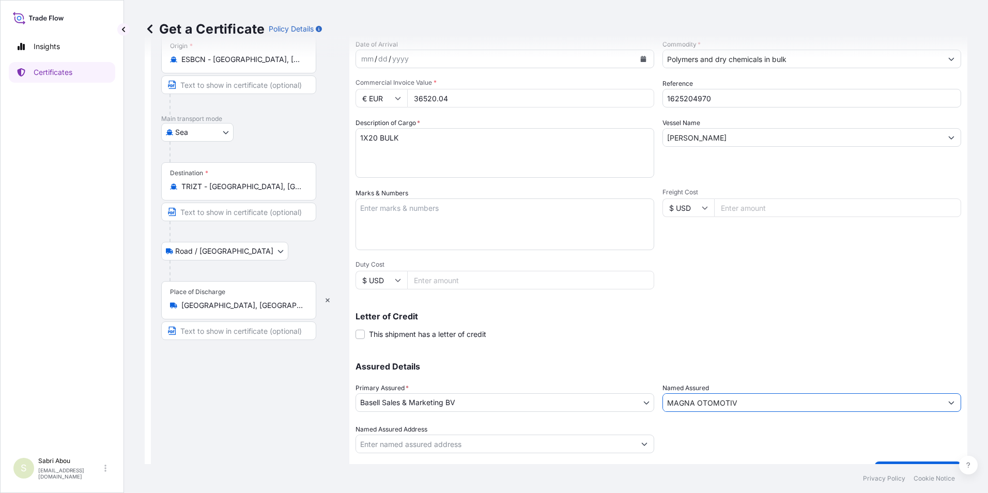
scroll to position [128, 0]
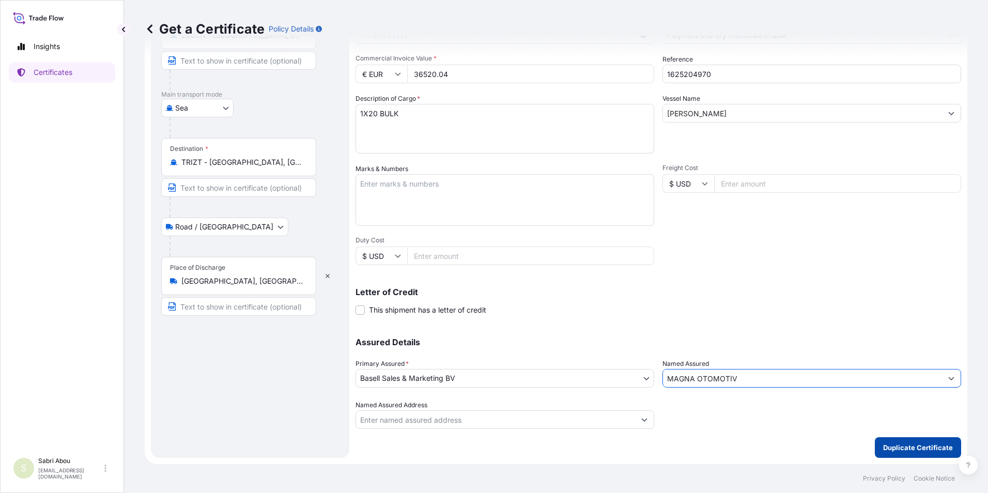
type input "MAGNA OTOMOTIV"
click at [914, 443] on p "Duplicate Certificate" at bounding box center [918, 447] width 70 height 10
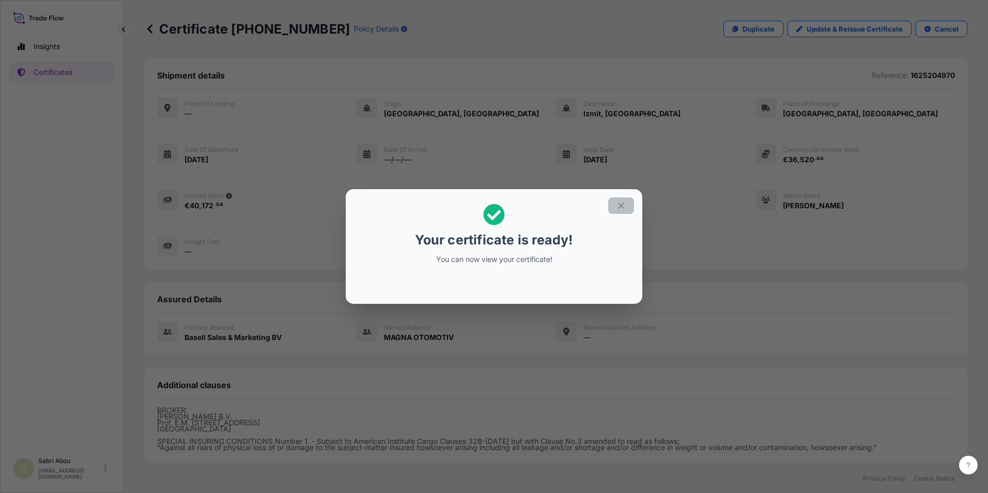
click at [616, 209] on icon "button" at bounding box center [620, 205] width 9 height 9
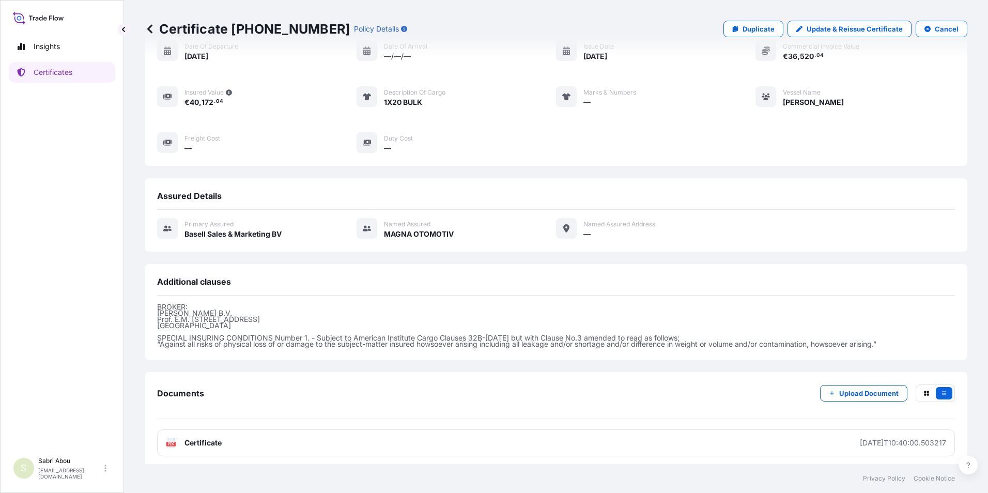
scroll to position [108, 0]
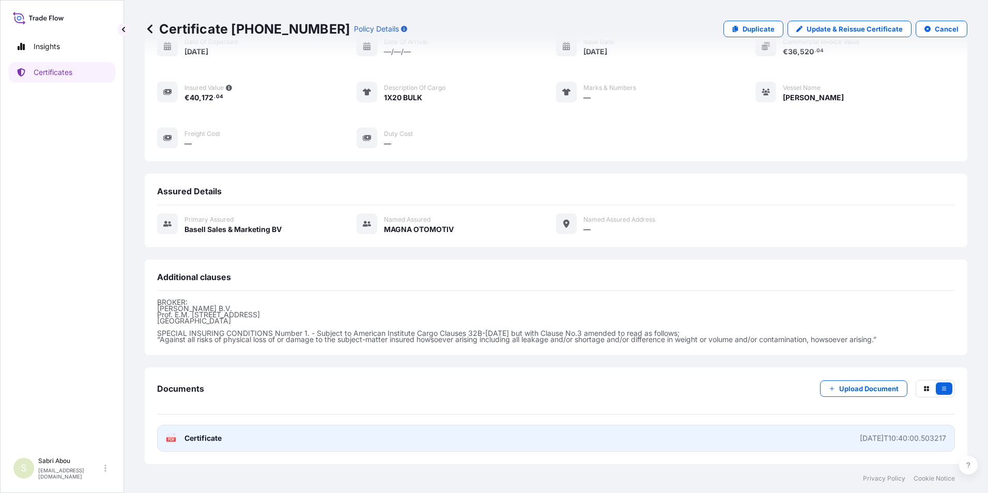
click at [524, 434] on link "PDF Certificate [DATE]T10:40:00.503217" at bounding box center [556, 438] width 798 height 27
